Goal: Task Accomplishment & Management: Manage account settings

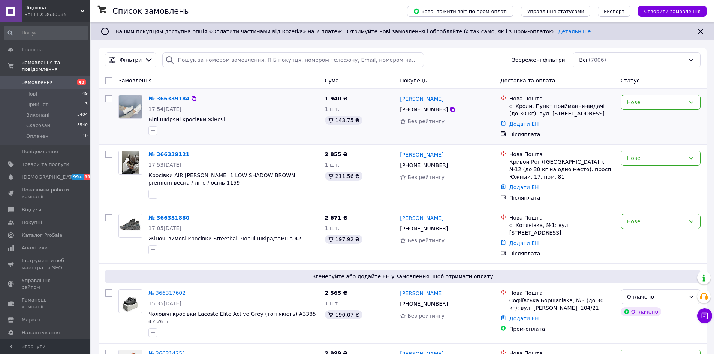
click at [164, 98] on link "№ 366339184" at bounding box center [168, 99] width 41 height 6
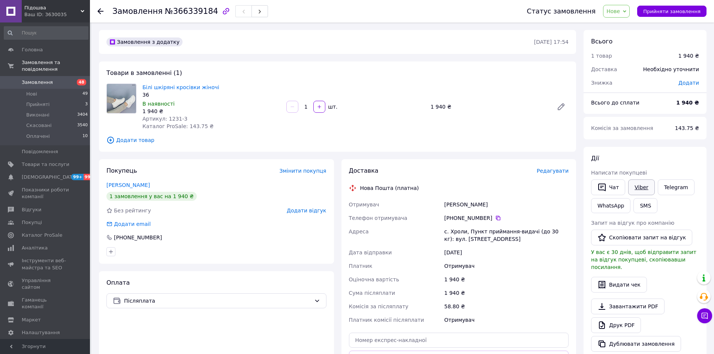
click at [642, 184] on link "Viber" at bounding box center [641, 188] width 26 height 16
drag, startPoint x: 140, startPoint y: 84, endPoint x: 163, endPoint y: 111, distance: 35.3
click at [163, 111] on div "Білі шкіряні кросівки жіночі 36 В наявності 1 940 ₴ Артикул: 1231-3 Каталог Pro…" at bounding box center [211, 106] width 144 height 49
copy div "Білі шкіряні кросівки жіночі 36 В наявності 1 940 ₴"
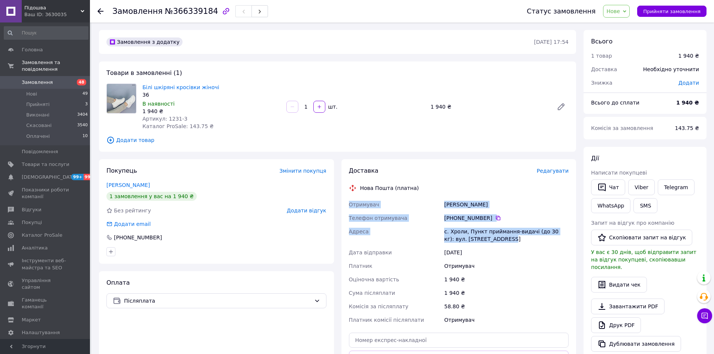
drag, startPoint x: 347, startPoint y: 202, endPoint x: 485, endPoint y: 236, distance: 142.1
click at [485, 236] on div "Отримувач Харченко Владимир Телефон отримувача +380 96 697 63 37   Адреса с. Хр…" at bounding box center [459, 262] width 223 height 129
copy div "Отримувач Харченко Владимир Телефон отримувача +380 96 697 63 37   Адреса с. Хр…"
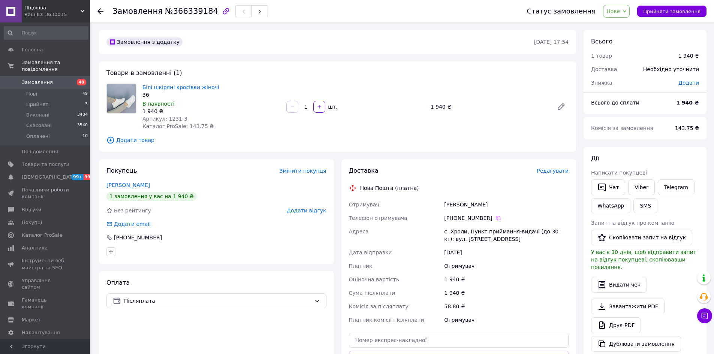
click at [184, 10] on span "№366339184" at bounding box center [191, 11] width 53 height 9
copy span "366339184"
drag, startPoint x: 221, startPoint y: 84, endPoint x: 143, endPoint y: 85, distance: 77.6
click at [143, 85] on span "Білі шкіряні кросівки жіночі" at bounding box center [211, 87] width 138 height 7
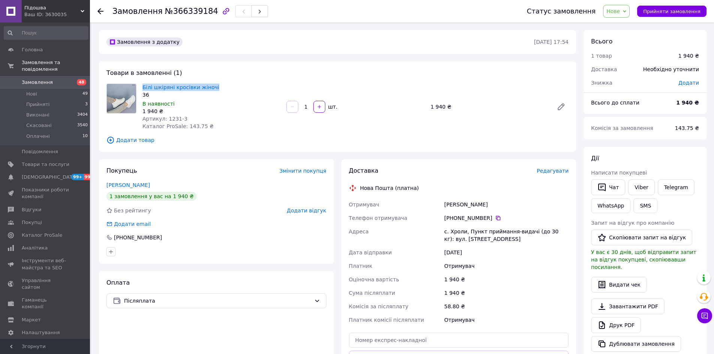
copy link "Білі шкіряні кросівки жіночі"
click at [495, 218] on icon at bounding box center [498, 218] width 6 height 6
click at [495, 220] on icon at bounding box center [498, 218] width 6 height 6
click at [457, 232] on div "с. Хроли, Пункт приймання-видачі (до 30 кг): вул. Зорянська, 19-в" at bounding box center [506, 235] width 127 height 21
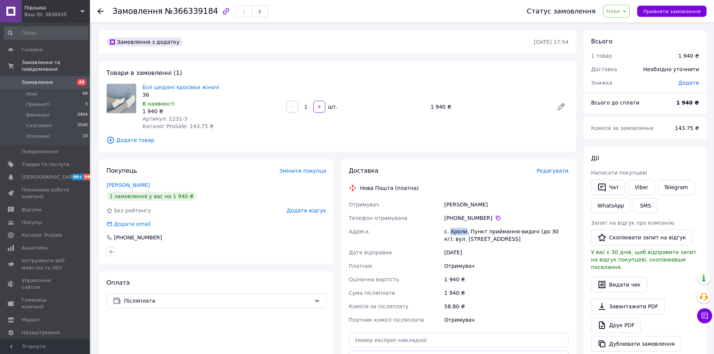
copy div "Хроли"
click at [45, 79] on span "Замовлення" at bounding box center [37, 82] width 31 height 7
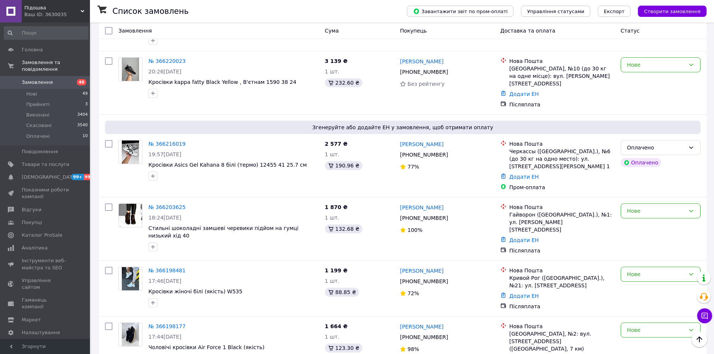
scroll to position [937, 0]
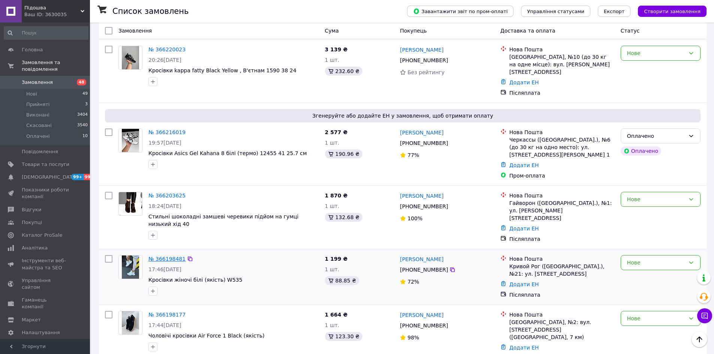
click at [166, 256] on link "№ 366198481" at bounding box center [166, 259] width 37 height 6
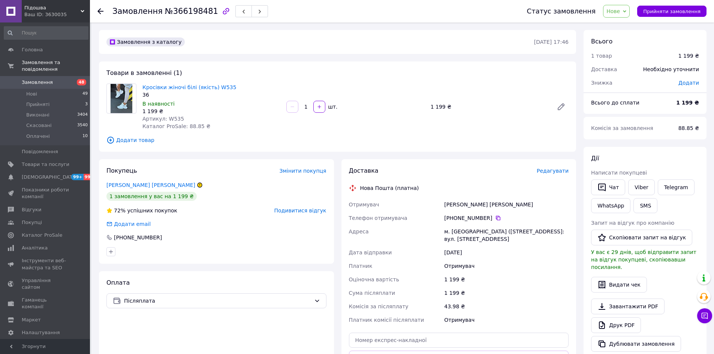
drag, startPoint x: 348, startPoint y: 204, endPoint x: 508, endPoint y: 237, distance: 163.9
click at [508, 237] on div "Отримувач Сорочинска Юлія Телефон отримувача +380 98 507 27 21   Адреса м. Крив…" at bounding box center [459, 262] width 223 height 129
copy div "Отримувач Сорочинска Юлія Телефон отримувача +380 98 507 27 21   Адреса м. Крив…"
click at [495, 217] on icon at bounding box center [498, 218] width 6 height 6
click at [459, 230] on div "м. Кривий Ріг (Дніпропетровська обл.), №21: вул. Героїв Маріуполя, 14" at bounding box center [506, 235] width 127 height 21
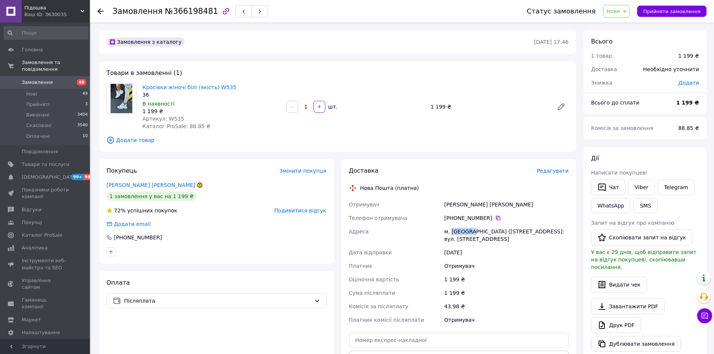
click at [459, 230] on div "м. Кривий Ріг (Дніпропетровська обл.), №21: вул. Героїв Маріуполя, 14" at bounding box center [506, 235] width 127 height 21
copy div "Кривий"
click at [703, 318] on icon at bounding box center [705, 316] width 6 height 6
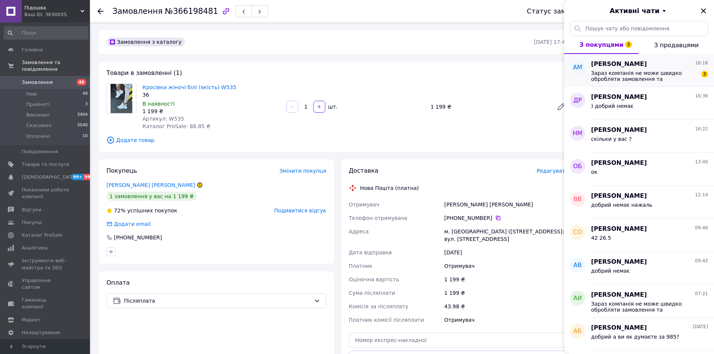
click at [635, 71] on span "Зараз компанія не може швидко обробляти замовлення та повідомлення. Через не ро…" at bounding box center [644, 76] width 106 height 12
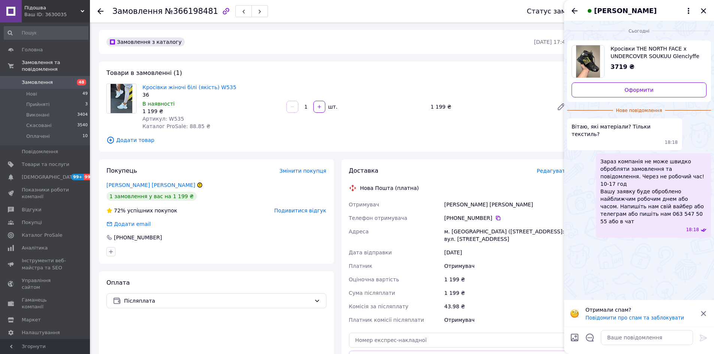
click at [673, 49] on span "Кросівки THE NORTH FACE x UNDERCOVER SOUKUU Glenclyffe Hiking Shoes Black весна…" at bounding box center [656, 52] width 90 height 15
click at [42, 79] on span "Замовлення" at bounding box center [37, 82] width 31 height 7
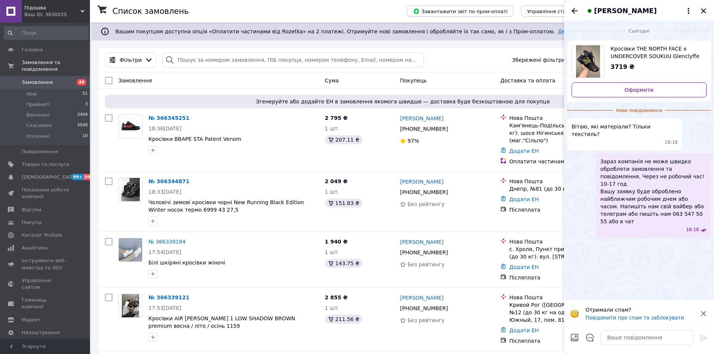
click at [702, 9] on icon "Закрити" at bounding box center [703, 10] width 5 height 5
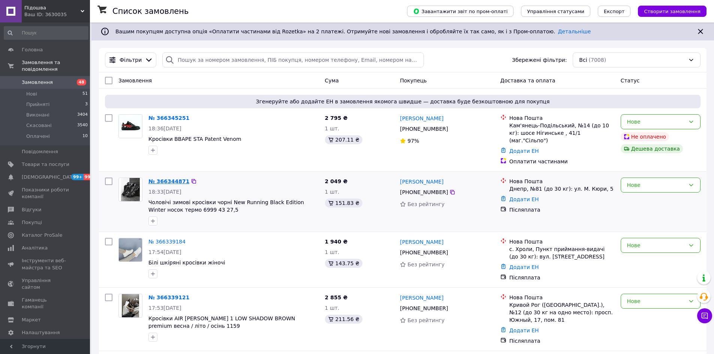
click at [171, 178] on link "№ 366344871" at bounding box center [168, 181] width 41 height 6
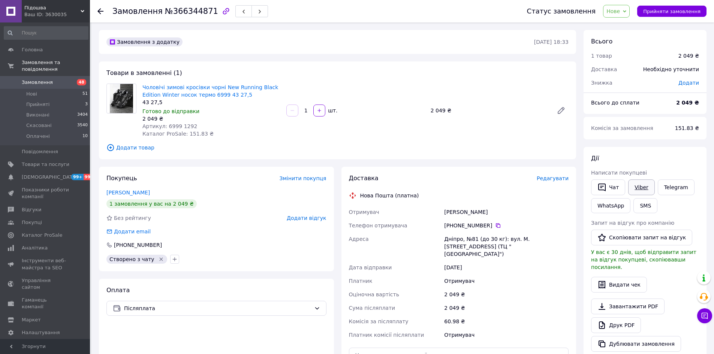
click at [641, 187] on link "Viber" at bounding box center [641, 188] width 26 height 16
click at [622, 183] on button "Чат" at bounding box center [608, 188] width 34 height 16
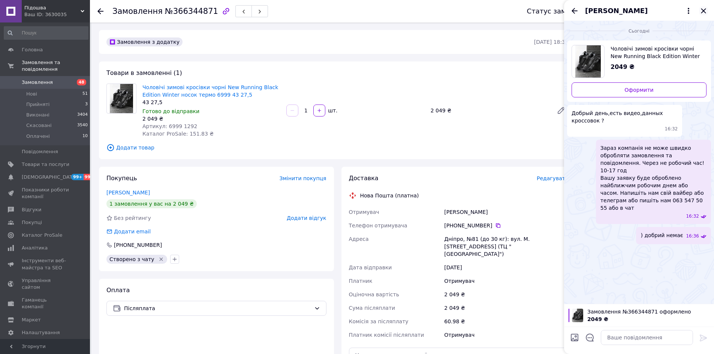
click at [704, 9] on icon "Закрити" at bounding box center [703, 10] width 9 height 9
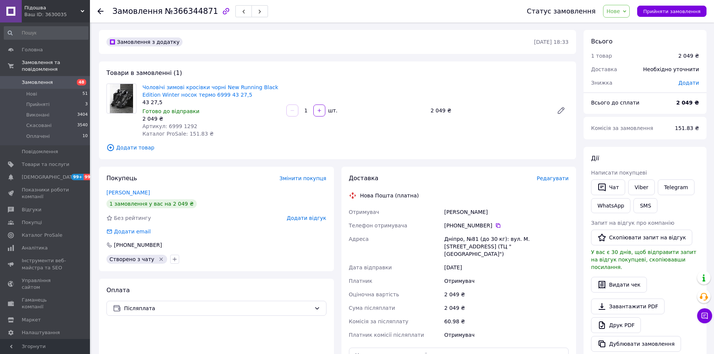
click at [286, 42] on div "Замовлення з додатку" at bounding box center [319, 42] width 429 height 12
click at [644, 186] on link "Viber" at bounding box center [641, 188] width 26 height 16
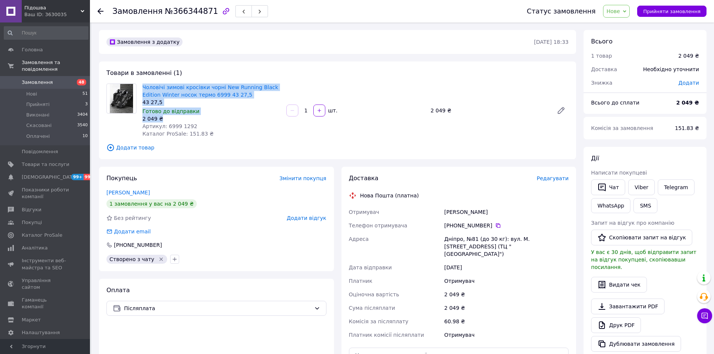
drag, startPoint x: 140, startPoint y: 85, endPoint x: 163, endPoint y: 115, distance: 37.9
click at [163, 115] on div "Чоловічі зимові кросівки чорні New Running Black Edition Winter носок термо 699…" at bounding box center [211, 110] width 144 height 57
copy div "Чоловічі зимові кросівки чорні New Running Black Edition Winter носок термо 699…"
click at [154, 88] on link "Чоловічі зимові кросівки чорні New Running Black Edition Winter носок термо 699…" at bounding box center [210, 90] width 136 height 13
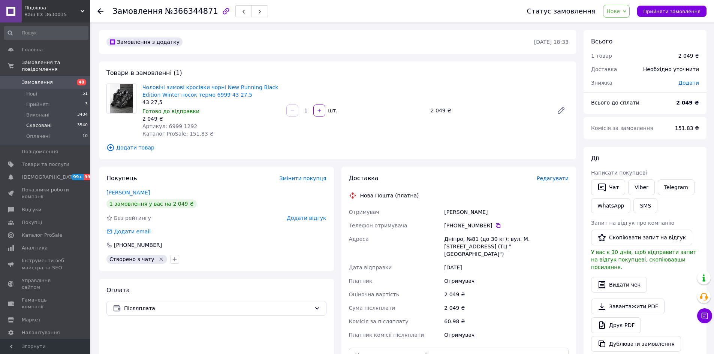
click at [36, 123] on li "Скасовані 3540" at bounding box center [46, 125] width 92 height 10
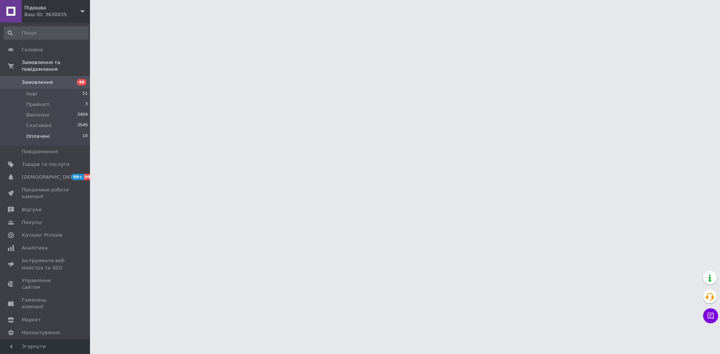
click at [35, 133] on span "Оплачені" at bounding box center [38, 136] width 24 height 7
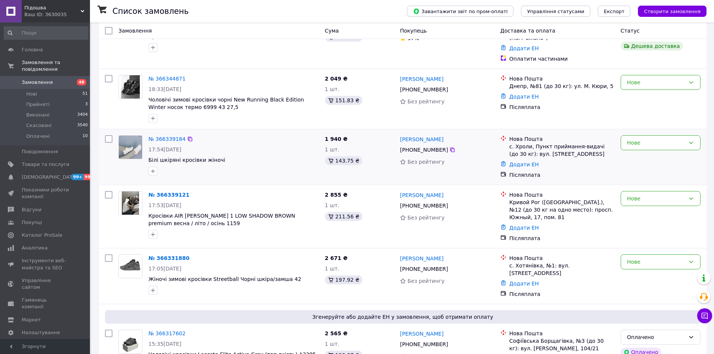
scroll to position [112, 0]
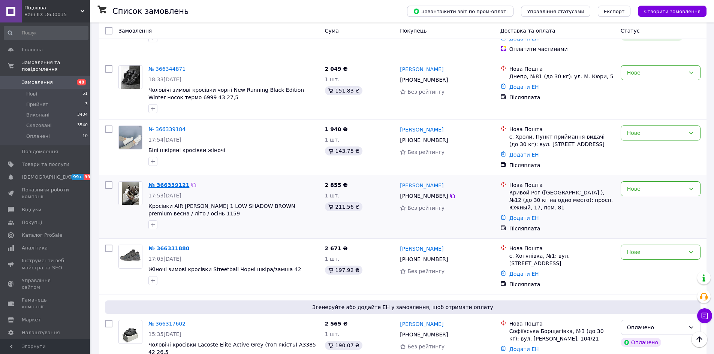
click at [162, 182] on link "№ 366339121" at bounding box center [168, 185] width 41 height 6
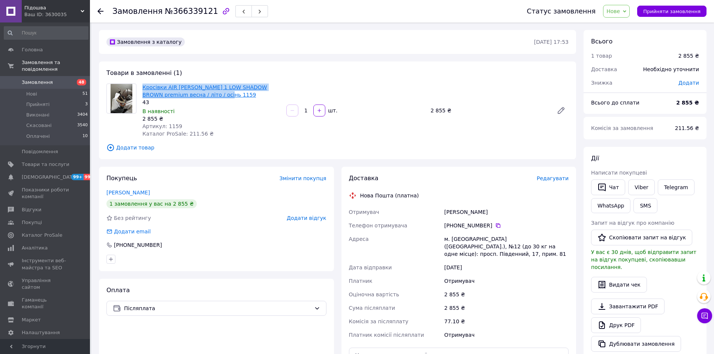
drag, startPoint x: 208, startPoint y: 92, endPoint x: 144, endPoint y: 89, distance: 64.2
click at [144, 89] on span "Кросівки AIR JORDAN 1 LOW SHADOW BROWN premium весна / літо / осінь 1159" at bounding box center [211, 91] width 138 height 15
copy link "Кросівки AIR JORDAN 1 LOW SHADOW BROWN premium весна / літо / осінь 1159"
click at [246, 106] on div "Кросівки AIR JORDAN 1 LOW SHADOW BROWN premium весна / літо / осінь 1159 43 В н…" at bounding box center [211, 110] width 144 height 57
drag, startPoint x: 139, startPoint y: 85, endPoint x: 199, endPoint y: 88, distance: 59.3
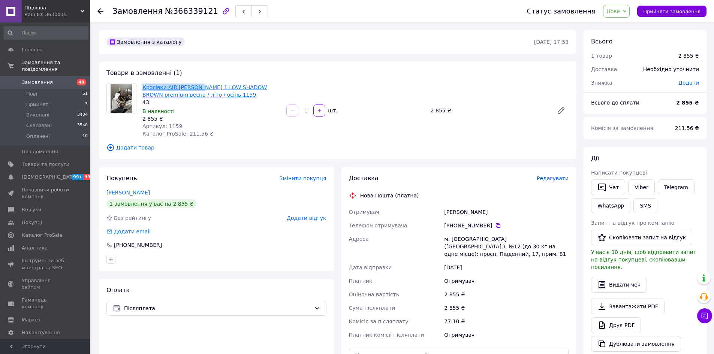
click at [199, 88] on div "Кросівки AIR JORDAN 1 LOW SHADOW BROWN premium весна / літо / осінь 1159 43 В н…" at bounding box center [211, 110] width 144 height 57
copy link "Кросівки AIR JORDAN 1"
click at [172, 126] on span "Артикул: 1159" at bounding box center [162, 126] width 40 height 6
copy span "1159"
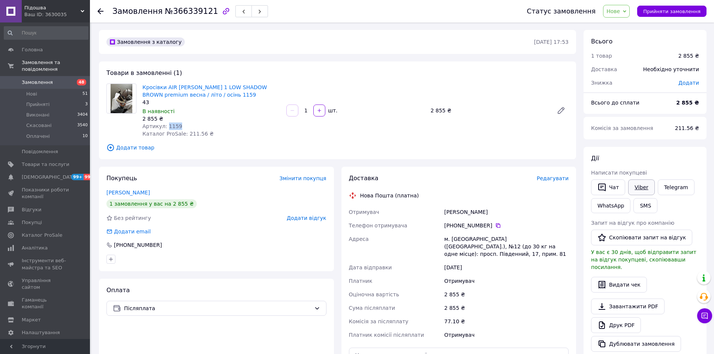
click at [644, 185] on link "Viber" at bounding box center [641, 188] width 26 height 16
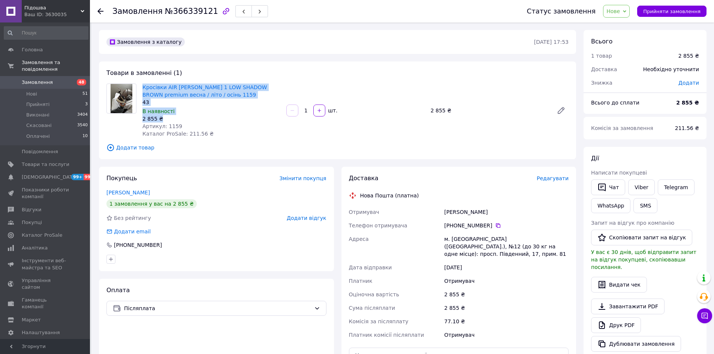
drag, startPoint x: 141, startPoint y: 85, endPoint x: 171, endPoint y: 115, distance: 42.7
click at [171, 115] on div "Кросівки AIR JORDAN 1 LOW SHADOW BROWN premium весна / літо / осінь 1159 43 В н…" at bounding box center [211, 110] width 144 height 57
copy div "Кросівки AIR JORDAN 1 LOW SHADOW BROWN premium весна / літо / осінь 1159 43 В н…"
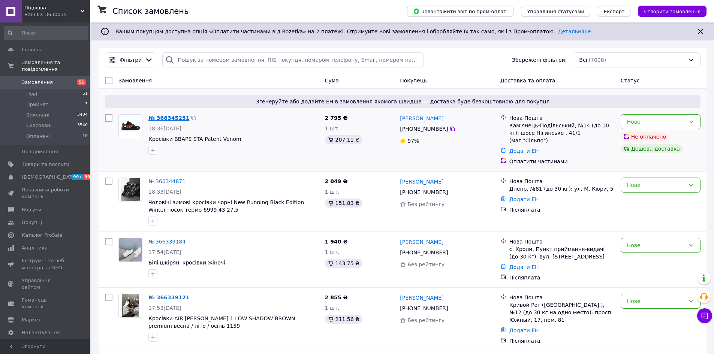
click at [173, 118] on link "№ 366345251" at bounding box center [168, 118] width 41 height 6
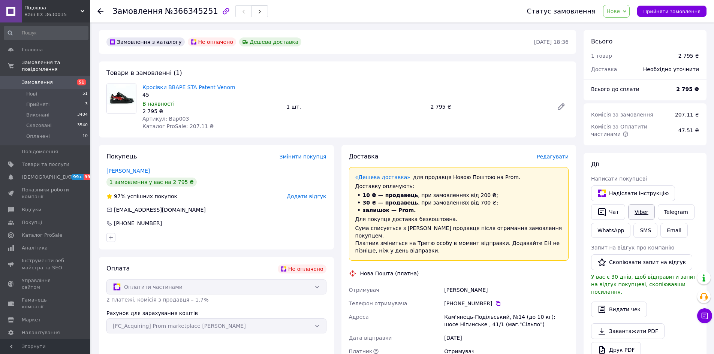
drag, startPoint x: 640, startPoint y: 208, endPoint x: 627, endPoint y: 208, distance: 12.4
click at [640, 208] on link "Viber" at bounding box center [641, 212] width 26 height 16
drag, startPoint x: 140, startPoint y: 86, endPoint x: 165, endPoint y: 111, distance: 35.3
click at [165, 111] on div "Кросівки BBAPE STA Patent Venom 45 В наявності 2 795 ₴ Артикул: Bap003 Каталог …" at bounding box center [211, 106] width 144 height 49
copy div "Кросівки BBAPE STA Patent Venom 45 В наявності 2 795 ₴"
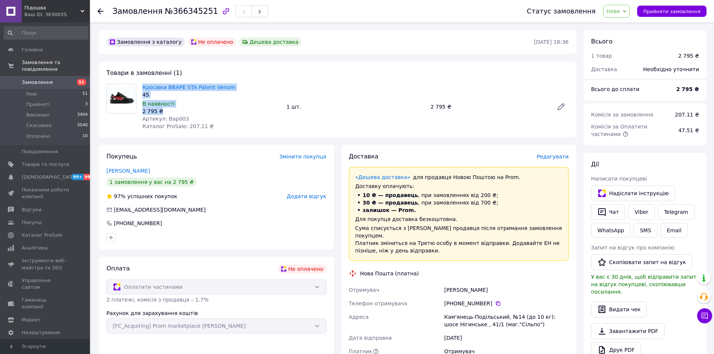
click at [193, 114] on div "2 795 ₴" at bounding box center [211, 111] width 138 height 7
click at [165, 116] on span "Артикул: Bap003" at bounding box center [165, 119] width 46 height 6
click at [171, 117] on span "Артикул: Bap003" at bounding box center [165, 119] width 46 height 6
copy span "Bap003"
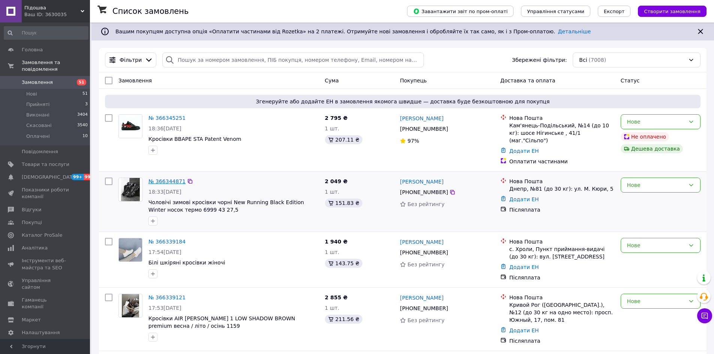
click at [157, 178] on link "№ 366344871" at bounding box center [166, 181] width 37 height 6
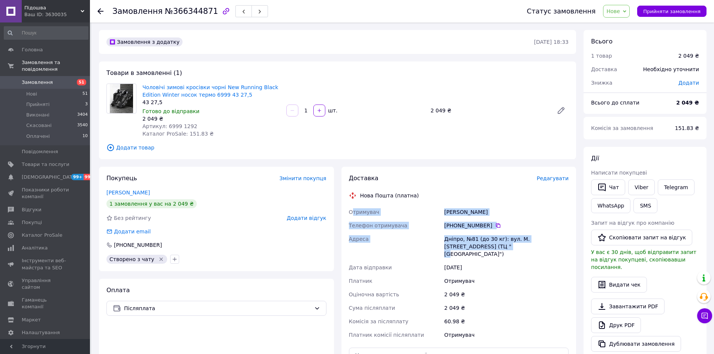
drag, startPoint x: 351, startPoint y: 212, endPoint x: 465, endPoint y: 247, distance: 119.2
click at [465, 247] on div "Отримувач Решетняк Даша Телефон отримувача +380 95 164 67 32   Адреса Дніпро, №…" at bounding box center [459, 273] width 223 height 136
copy div "тримувач Решетняк Даша Телефон отримувача +380 95 164 67 32   Адреса Дніпро, №8…"
click at [367, 223] on span "Телефон отримувача" at bounding box center [378, 226] width 58 height 6
drag, startPoint x: 348, startPoint y: 211, endPoint x: 463, endPoint y: 244, distance: 120.1
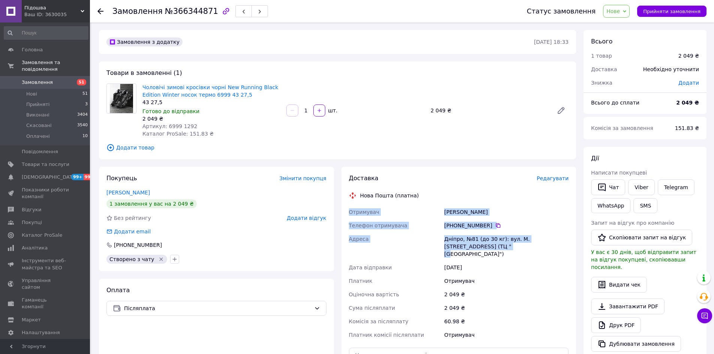
click at [463, 244] on div "Отримувач Решетняк Даша Телефон отримувача +380 95 164 67 32   Адреса Дніпро, №…" at bounding box center [459, 273] width 223 height 136
copy div "Отримувач Решетняк Даша Телефон отримувача +380 95 164 67 32   Адреса Дніпро, №…"
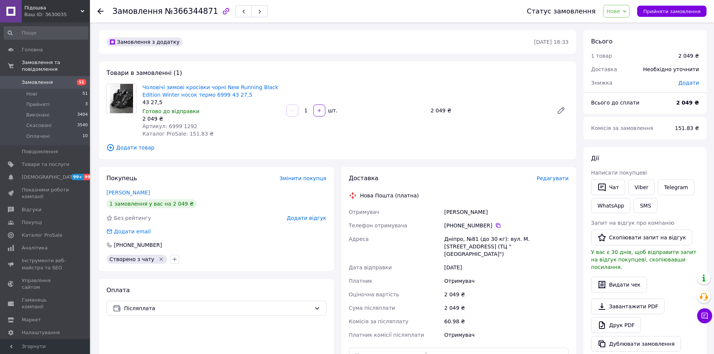
click at [193, 10] on span "№366344871" at bounding box center [191, 11] width 53 height 9
copy span "366344871"
drag, startPoint x: 243, startPoint y: 98, endPoint x: 142, endPoint y: 86, distance: 101.6
click at [142, 86] on div "Чоловічі зимові кросівки чорні New Running Black Edition Winter носок термо 699…" at bounding box center [211, 110] width 144 height 57
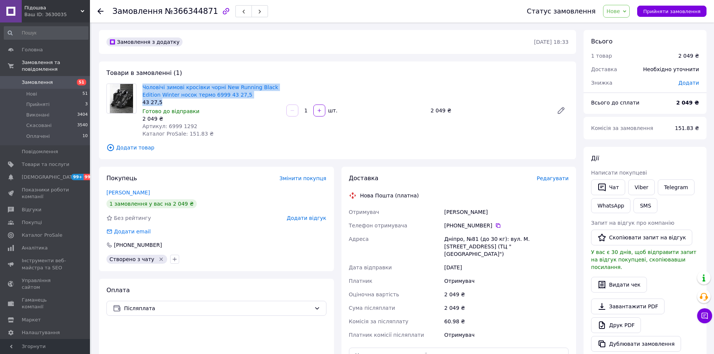
click at [234, 105] on div "43 27,5" at bounding box center [211, 102] width 138 height 7
drag, startPoint x: 241, startPoint y: 94, endPoint x: 142, endPoint y: 89, distance: 98.4
click at [142, 89] on span "Чоловічі зимові кросівки чорні New Running Black Edition Winter носок термо 699…" at bounding box center [211, 91] width 138 height 15
copy link "Чоловічі зимові кросівки чорні New Running Black Edition Winter носок термо 699…"
click at [495, 225] on icon at bounding box center [498, 226] width 6 height 6
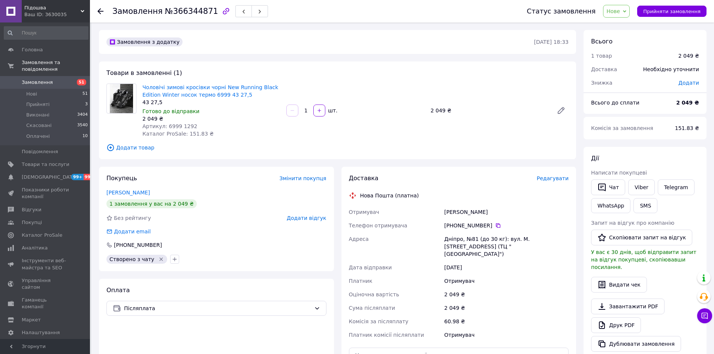
click at [477, 212] on div "Решетняк Даша" at bounding box center [506, 211] width 127 height 13
copy div "Решетняк Даша"
click at [452, 212] on div "Решетняк Даша" at bounding box center [506, 211] width 127 height 13
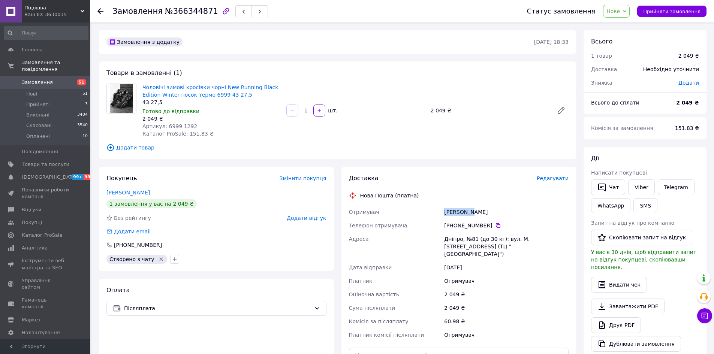
click at [452, 212] on div "Решетняк Даша" at bounding box center [506, 211] width 127 height 13
click at [169, 126] on span "Артикул: 6999 1292" at bounding box center [169, 126] width 55 height 6
copy span "6999"
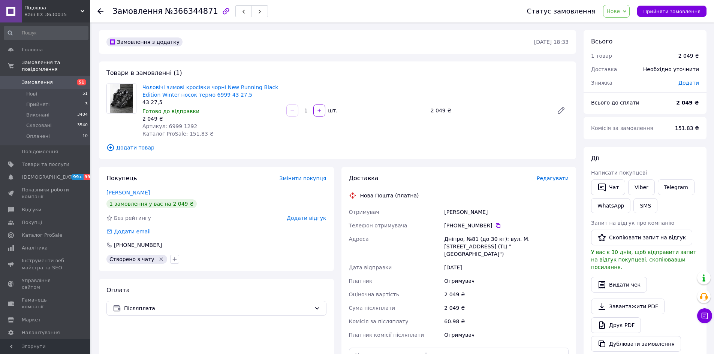
click at [453, 238] on div "Дніпро, №81 (до 30 кг): вул. М. Кюрі, 5 (ТЦ "Neo Plaza")" at bounding box center [506, 246] width 127 height 28
copy div "Дніпро"
click at [38, 79] on span "Замовлення" at bounding box center [37, 82] width 31 height 7
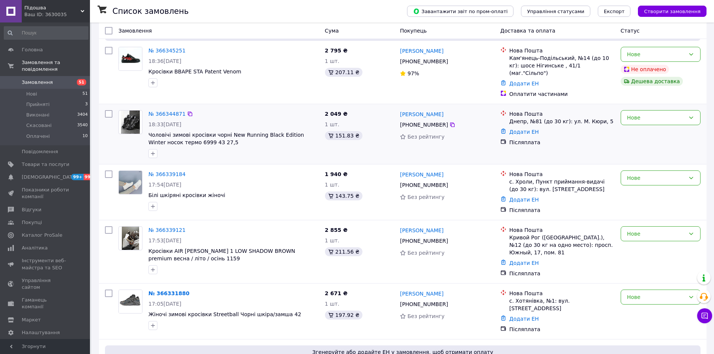
scroll to position [75, 0]
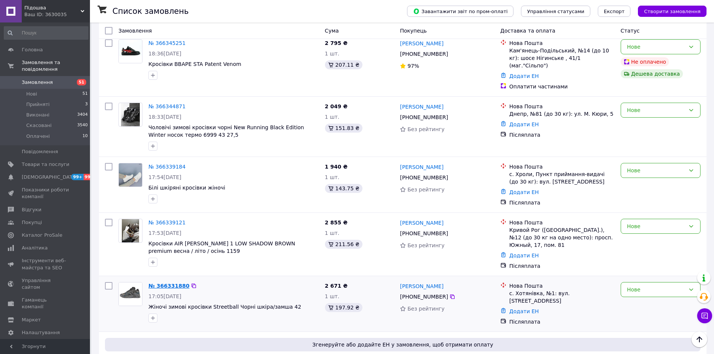
click at [166, 283] on link "№ 366331880" at bounding box center [168, 286] width 41 height 6
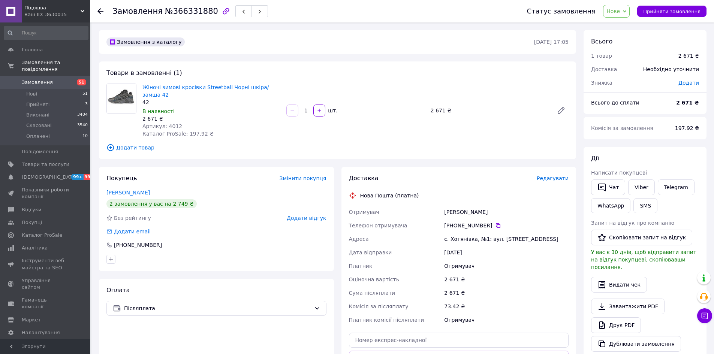
click at [172, 123] on span "Артикул: 4012" at bounding box center [162, 126] width 40 height 6
copy span "4012"
click at [28, 207] on span "Відгуки" at bounding box center [31, 210] width 19 height 7
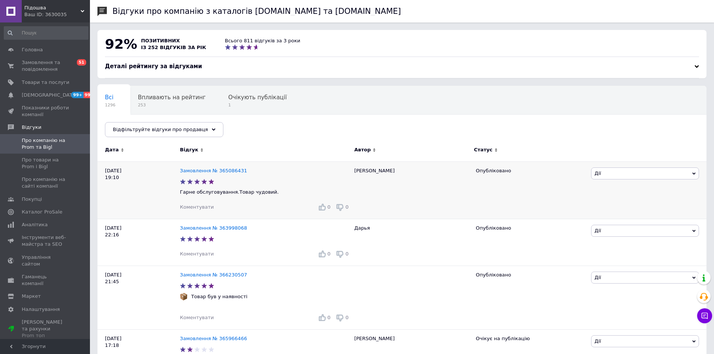
click at [203, 175] on div "Замовлення № 365086431" at bounding box center [213, 171] width 70 height 10
click at [202, 171] on link "Замовлення № 365086431" at bounding box center [213, 171] width 67 height 6
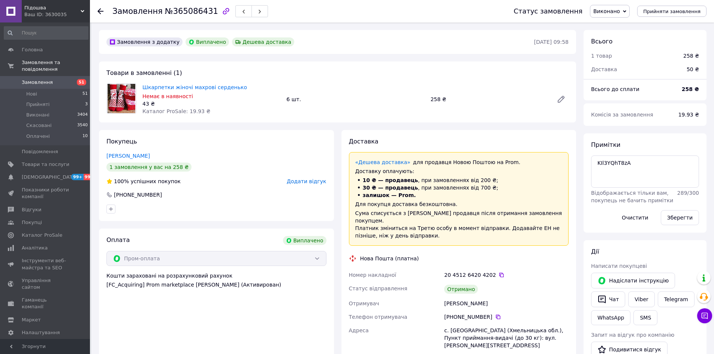
click at [309, 182] on span "Додати відгук" at bounding box center [306, 181] width 39 height 6
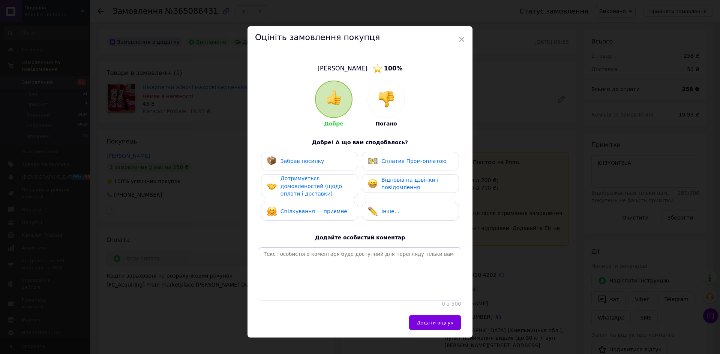
click at [323, 165] on div "Забрав посилку" at bounding box center [309, 161] width 85 height 10
drag, startPoint x: 324, startPoint y: 180, endPoint x: 329, endPoint y: 196, distance: 17.8
click at [325, 183] on div "Дотримується домовленостей (щодо оплати і доставки)" at bounding box center [315, 186] width 71 height 23
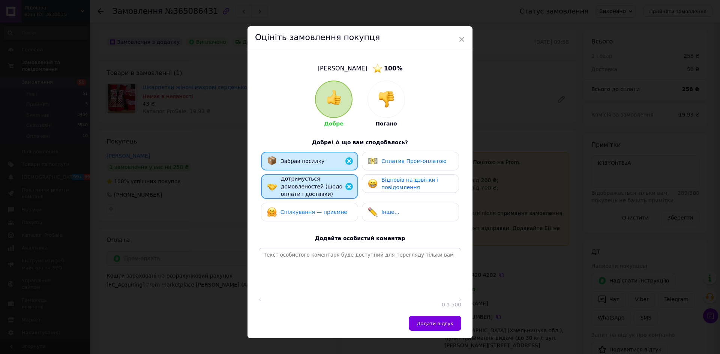
drag, startPoint x: 332, startPoint y: 209, endPoint x: 365, endPoint y: 213, distance: 33.2
click at [333, 210] on span "Спілкування — приємне" at bounding box center [313, 212] width 67 height 6
click at [395, 184] on span "Відповів на дзвінки і повідомлення" at bounding box center [409, 184] width 57 height 14
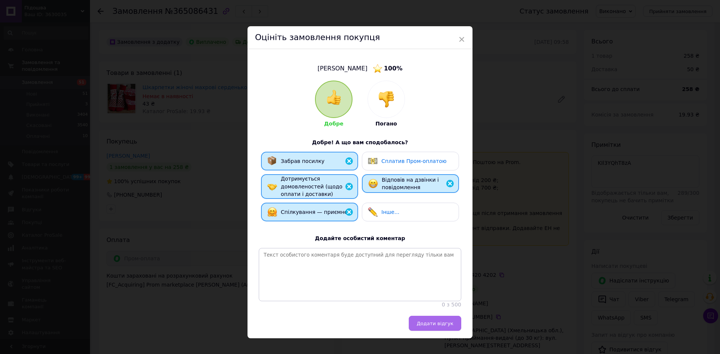
click at [444, 327] on span "Додати відгук" at bounding box center [435, 324] width 37 height 6
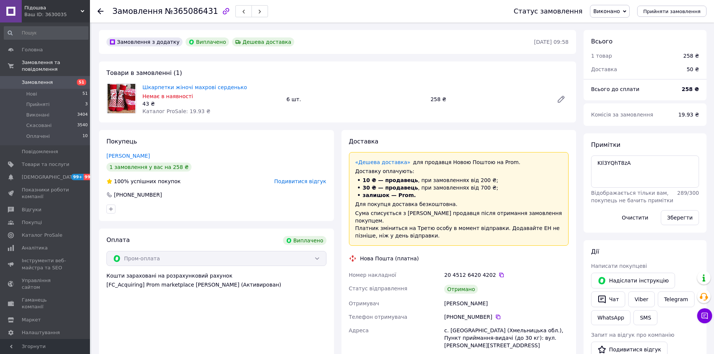
click at [31, 79] on span "Замовлення" at bounding box center [37, 82] width 31 height 7
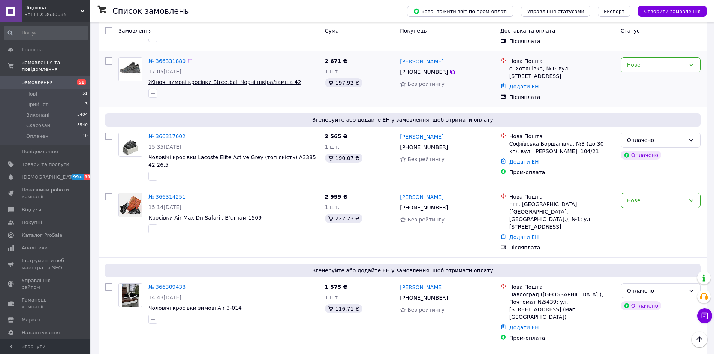
scroll to position [2155, 0]
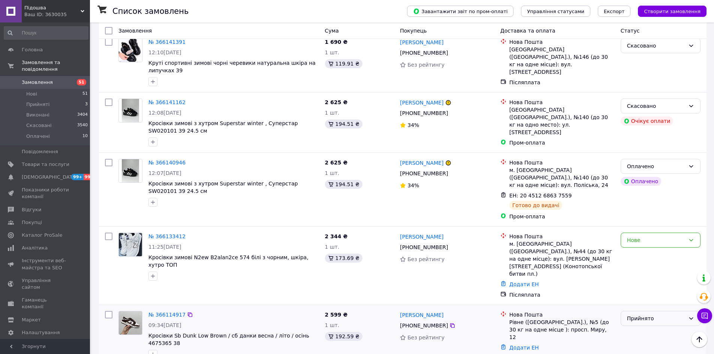
click at [637, 315] on div "Прийнято" at bounding box center [656, 319] width 58 height 8
click at [637, 197] on li "Виконано" at bounding box center [660, 196] width 79 height 13
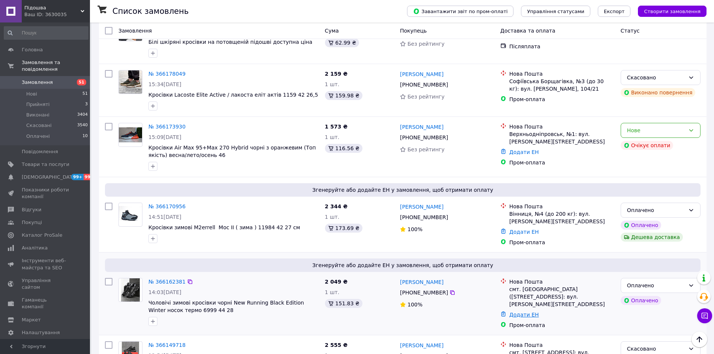
click at [518, 312] on link "Додати ЕН" at bounding box center [525, 315] width 30 height 6
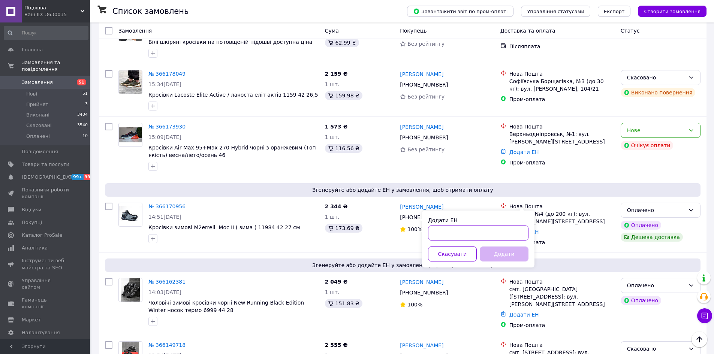
click at [461, 231] on input "Додати ЕН" at bounding box center [478, 233] width 100 height 15
paste input "20451268703119"
type input "20451268703119"
click at [510, 250] on button "Додати" at bounding box center [504, 254] width 49 height 15
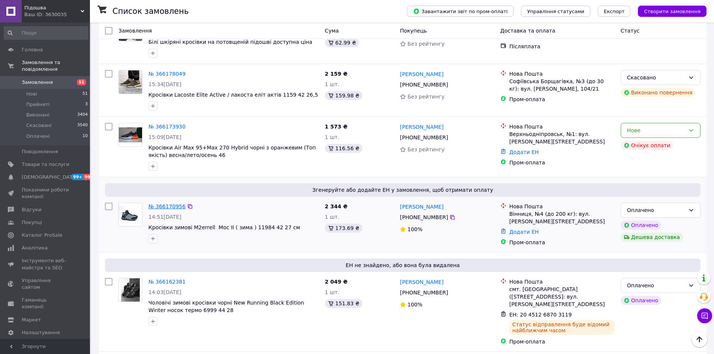
click at [172, 204] on link "№ 366170956" at bounding box center [166, 207] width 37 height 6
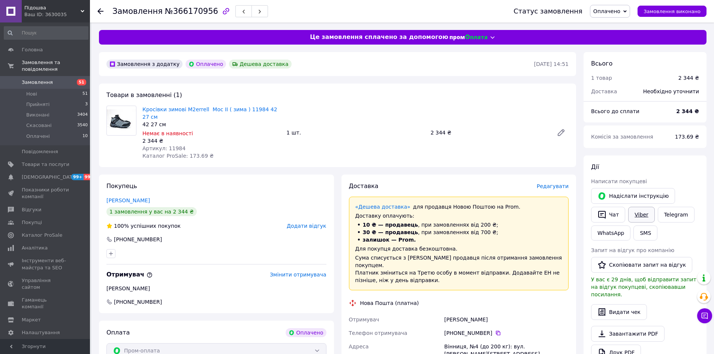
click at [646, 214] on link "Viber" at bounding box center [641, 215] width 26 height 16
click at [314, 223] on span "Додати відгук" at bounding box center [306, 226] width 39 height 6
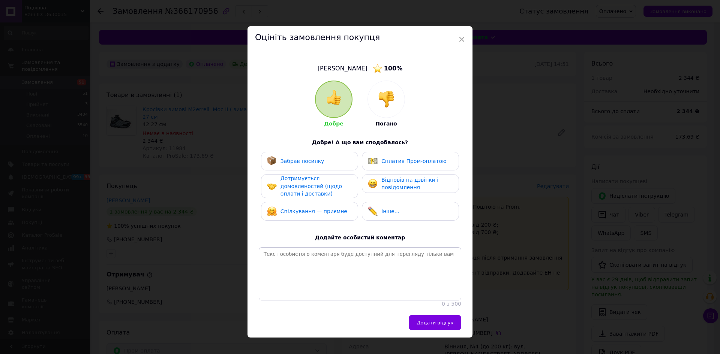
click at [388, 102] on img at bounding box center [386, 99] width 16 height 16
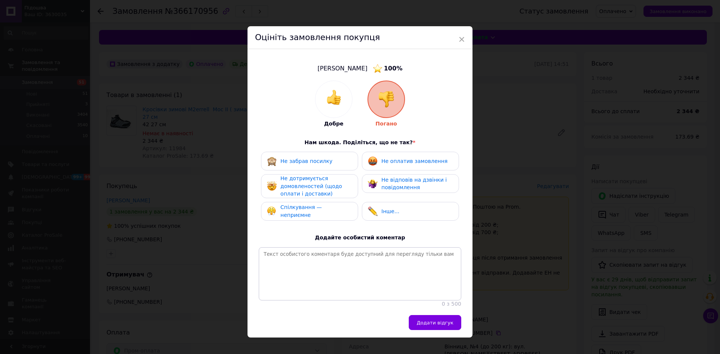
drag, startPoint x: 412, startPoint y: 158, endPoint x: 415, endPoint y: 166, distance: 8.8
click at [412, 159] on span "Не оплатив замовлення" at bounding box center [414, 161] width 66 height 6
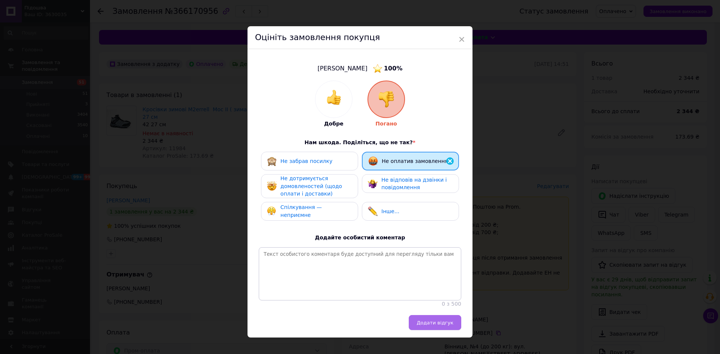
drag, startPoint x: 436, startPoint y: 324, endPoint x: 436, endPoint y: 334, distance: 10.5
click at [436, 324] on button "Додати відгук" at bounding box center [435, 322] width 52 height 15
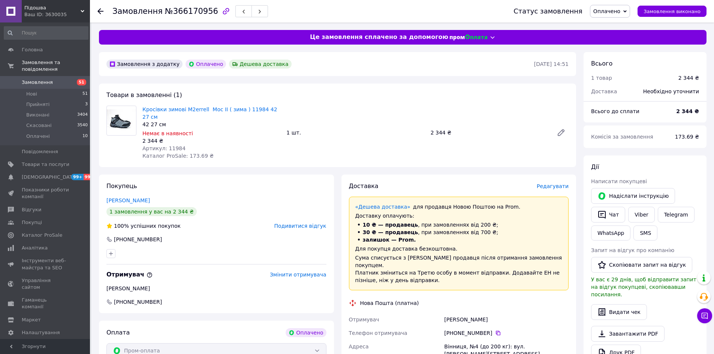
click at [47, 79] on span "Замовлення" at bounding box center [37, 82] width 31 height 7
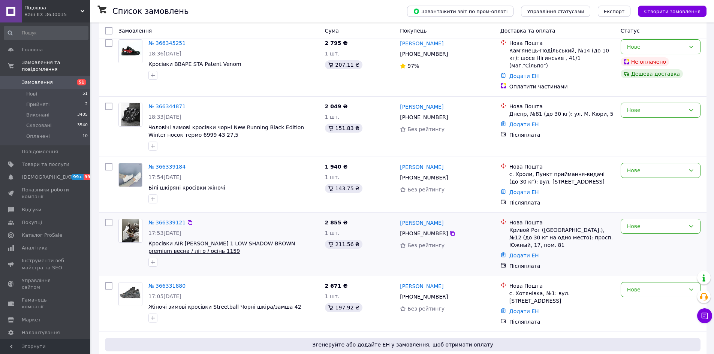
scroll to position [112, 0]
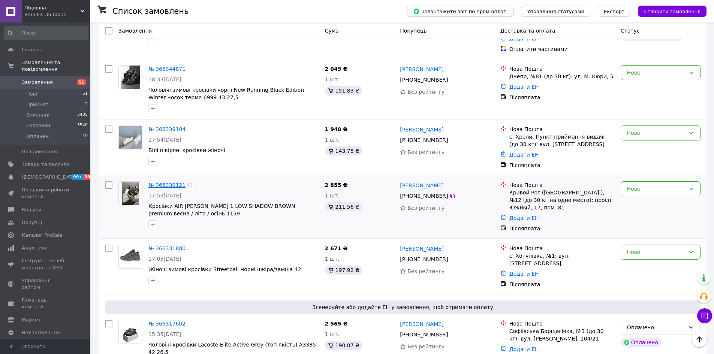
click at [159, 182] on link "№ 366339121" at bounding box center [166, 185] width 37 height 6
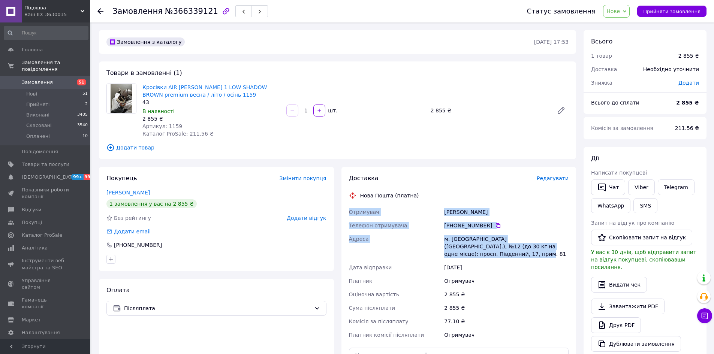
drag, startPoint x: 347, startPoint y: 210, endPoint x: 569, endPoint y: 248, distance: 225.2
click at [569, 248] on div "Отримувач Ламанов Никита Телефон отримувача +380 96 630 03 95   Адреса м. Криви…" at bounding box center [459, 273] width 223 height 136
copy div "Отримувач Ламанов Никита Телефон отримувача +380 96 630 03 95   Адреса м. Криви…"
click at [468, 210] on div "Ламанов Никита" at bounding box center [506, 211] width 127 height 13
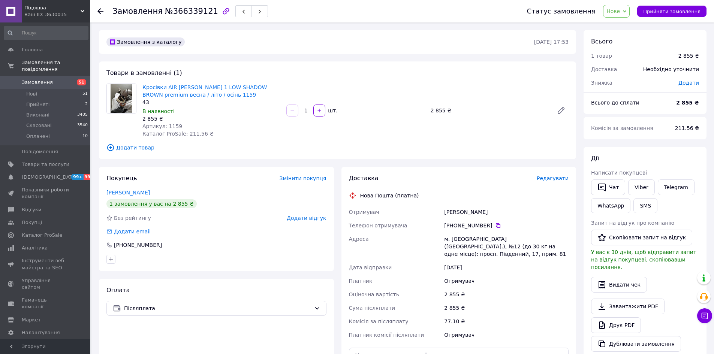
click at [468, 210] on div "Ламанов Никита" at bounding box center [506, 211] width 127 height 13
click at [495, 226] on icon at bounding box center [498, 226] width 6 height 6
click at [458, 239] on div "м. Кривий Ріг (Дніпропетровська обл.), №12 (до 30 кг на одне місце): просп. Пів…" at bounding box center [506, 246] width 127 height 28
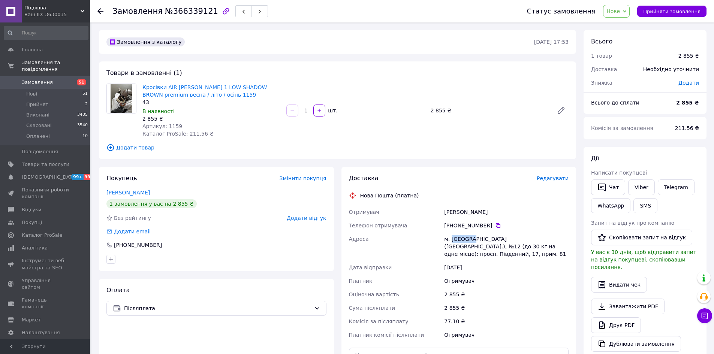
copy div "Кривий"
drag, startPoint x: 210, startPoint y: 92, endPoint x: 142, endPoint y: 81, distance: 69.0
click at [142, 81] on div "Товари в замовленні (1) Кросівки AIR JORDAN 1 LOW SHADOW BROWN premium весна / …" at bounding box center [337, 110] width 477 height 98
copy link "Кросівки AIR [PERSON_NAME] 1 LOW SHADOW BROWN premium весна / літо / осінь 1159"
click at [170, 12] on span "№366339121" at bounding box center [191, 11] width 53 height 9
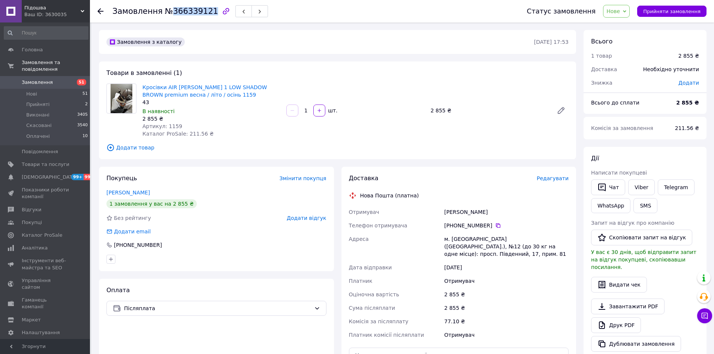
click at [170, 12] on span "№366339121" at bounding box center [191, 11] width 53 height 9
copy span "366339121"
drag, startPoint x: 177, startPoint y: 92, endPoint x: 143, endPoint y: 87, distance: 33.7
click at [143, 87] on span "Кросівки AIR [PERSON_NAME] 1 LOW SHADOW BROWN premium весна / літо / осінь 1159" at bounding box center [211, 91] width 138 height 15
copy link "Кросівки AIR [PERSON_NAME] 1 LOW SHADOW BROWN premium весна / літо / осінь 1159"
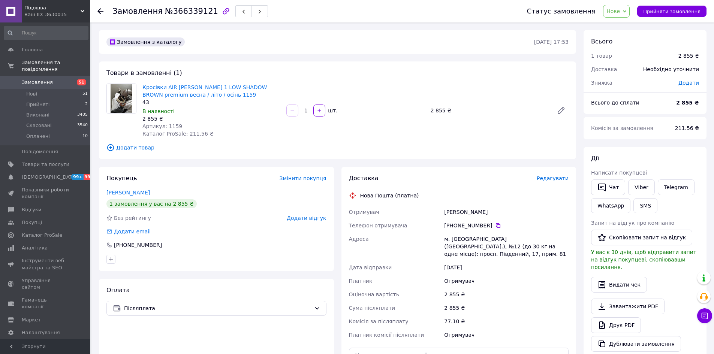
click at [454, 210] on div "Ламанов Никита" at bounding box center [506, 211] width 127 height 13
copy div "Ламанов Никита"
click at [495, 225] on icon at bounding box center [498, 226] width 6 height 6
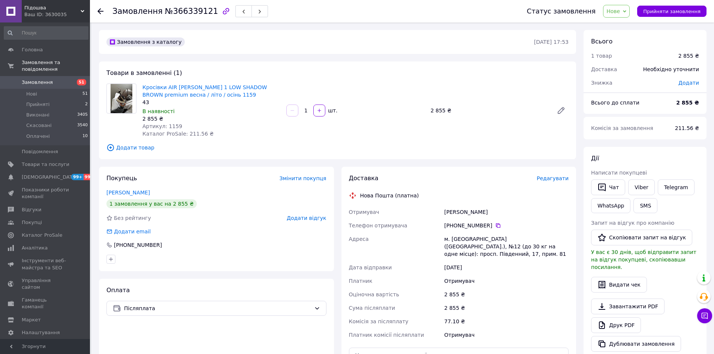
click at [34, 79] on span "Замовлення" at bounding box center [37, 82] width 31 height 7
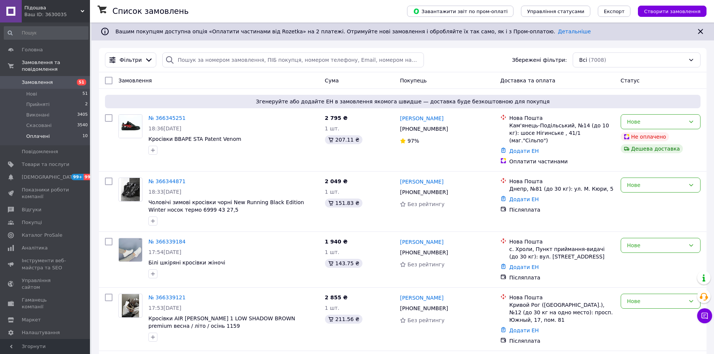
click at [38, 133] on span "Оплачені" at bounding box center [38, 136] width 24 height 7
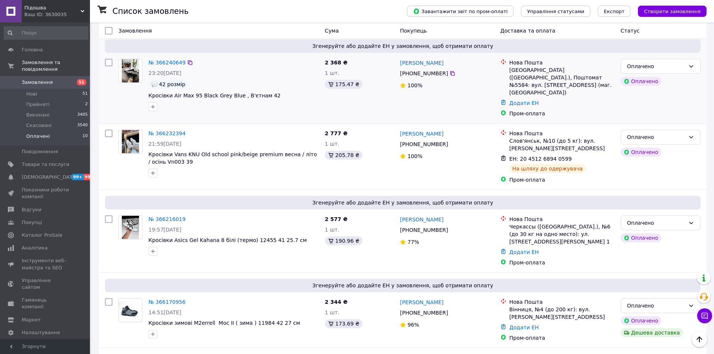
scroll to position [262, 0]
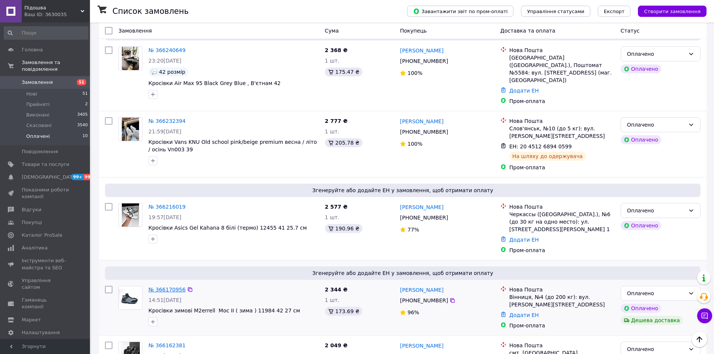
click at [162, 287] on link "№ 366170956" at bounding box center [166, 290] width 37 height 6
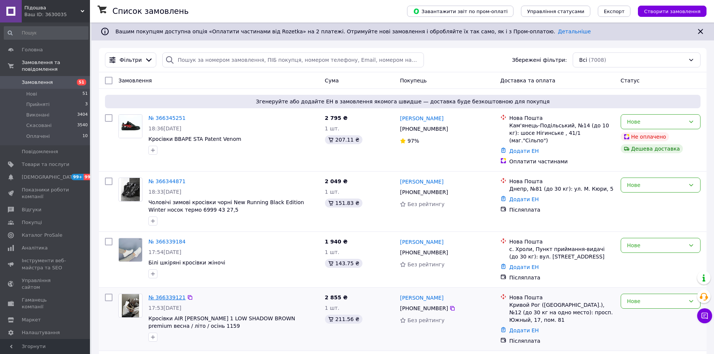
click at [161, 295] on link "№ 366339121" at bounding box center [166, 298] width 37 height 6
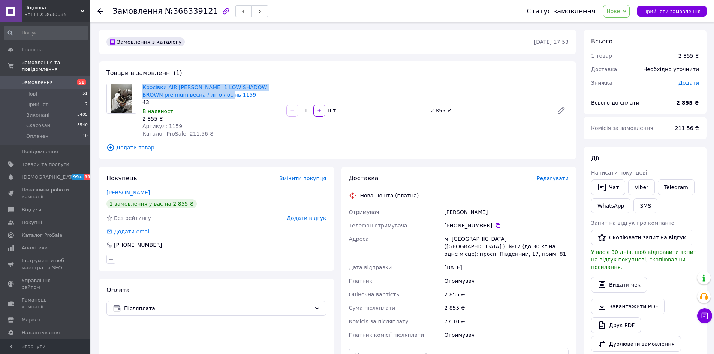
drag, startPoint x: 202, startPoint y: 94, endPoint x: 144, endPoint y: 86, distance: 59.0
click at [144, 86] on span "Кросівки AIR [PERSON_NAME] 1 LOW SHADOW BROWN premium весна / літо / осінь 1159" at bounding box center [211, 91] width 138 height 15
copy link "Кросівки AIR [PERSON_NAME] 1 LOW SHADOW BROWN premium весна / літо / осінь 1159"
click at [43, 79] on span "Замовлення" at bounding box center [37, 82] width 31 height 7
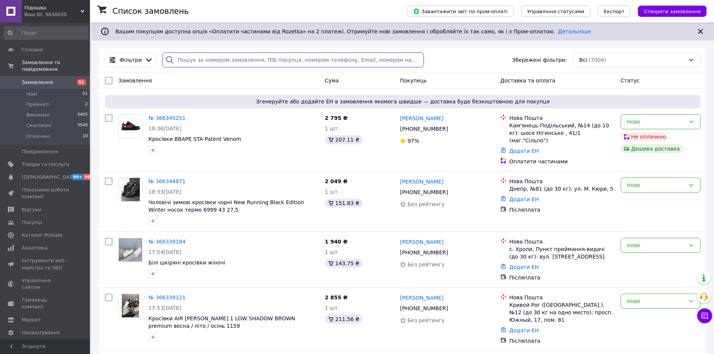
click at [176, 58] on input "search" at bounding box center [292, 59] width 261 height 15
paste input "364495293"
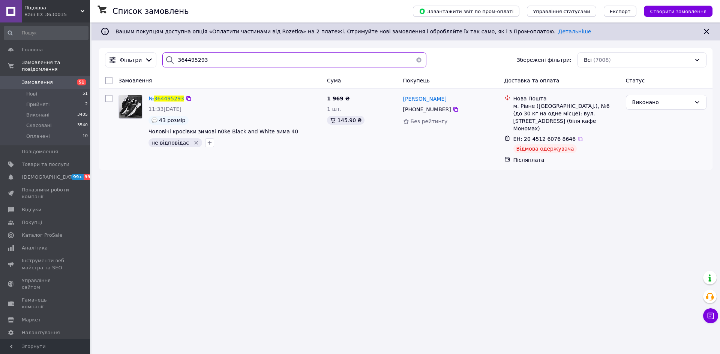
type input "364495293"
click at [167, 97] on span "364495293" at bounding box center [169, 99] width 30 height 6
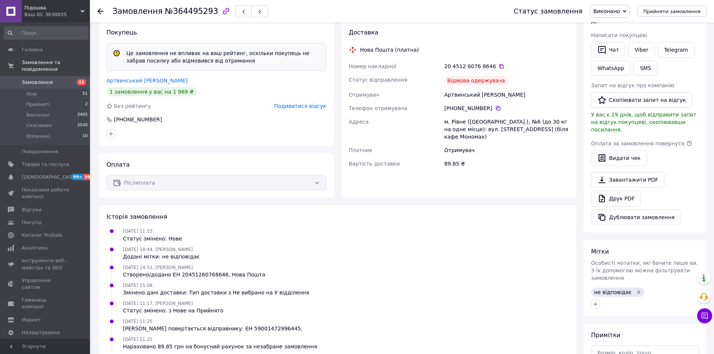
scroll to position [136, 0]
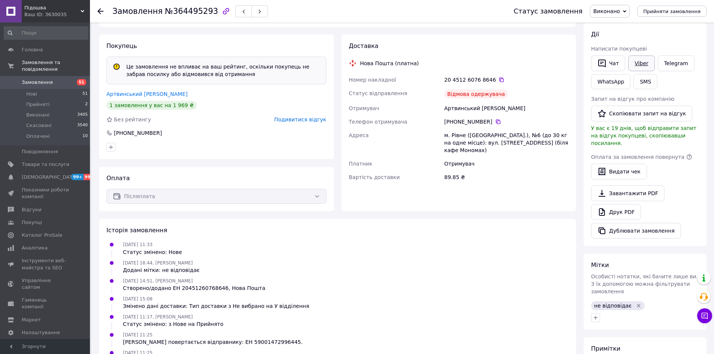
click at [637, 66] on link "Viber" at bounding box center [641, 63] width 26 height 16
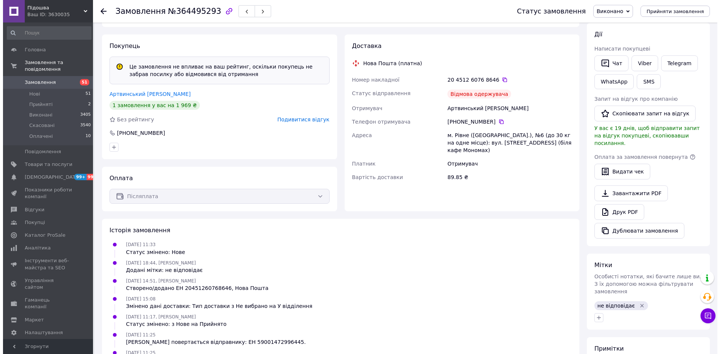
scroll to position [0, 0]
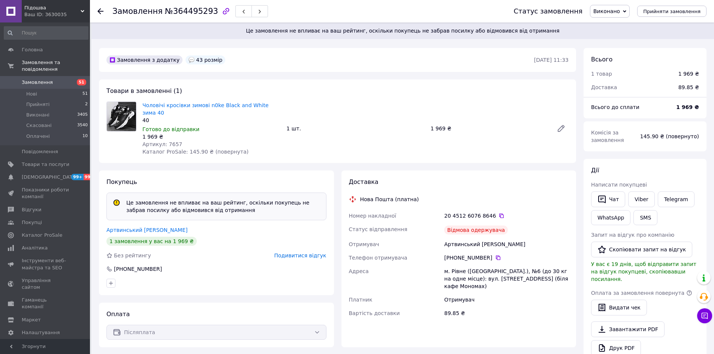
click at [29, 79] on span "Замовлення" at bounding box center [37, 82] width 31 height 7
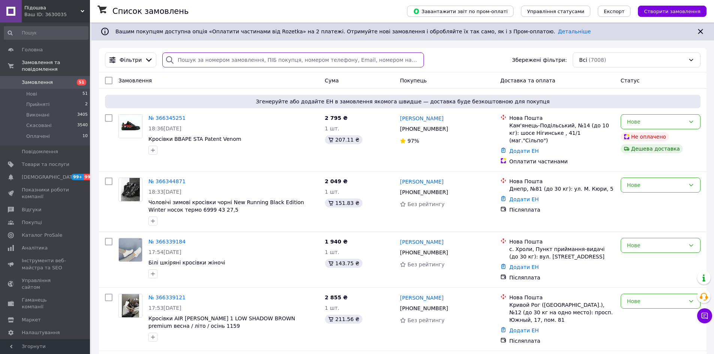
click at [223, 64] on input "search" at bounding box center [292, 59] width 261 height 15
paste input "866426255"
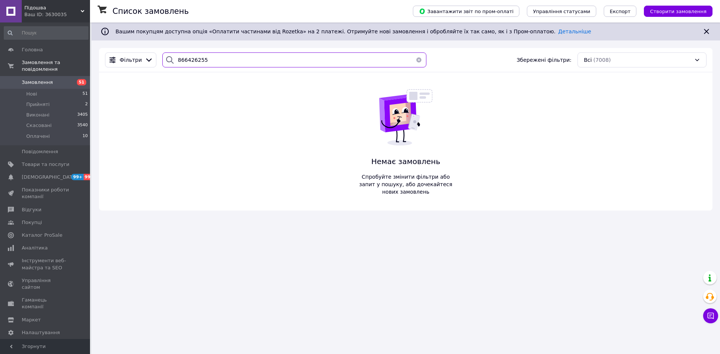
paste input "36457757"
drag, startPoint x: 213, startPoint y: 61, endPoint x: 103, endPoint y: 62, distance: 109.9
click at [99, 60] on div "Фільтри 866426255 Збережені фільтри: Всі (7008)" at bounding box center [405, 60] width 613 height 24
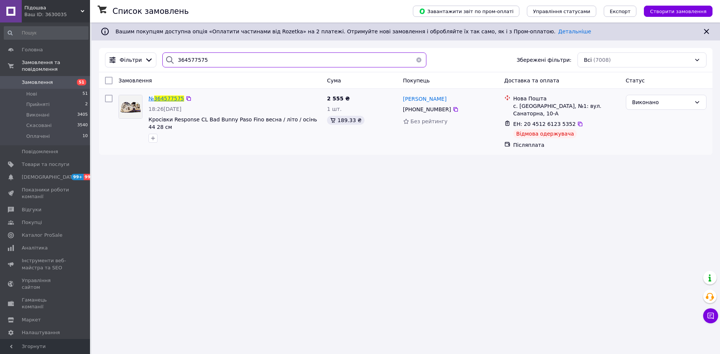
type input "364577575"
click at [175, 99] on span "364577575" at bounding box center [169, 99] width 30 height 6
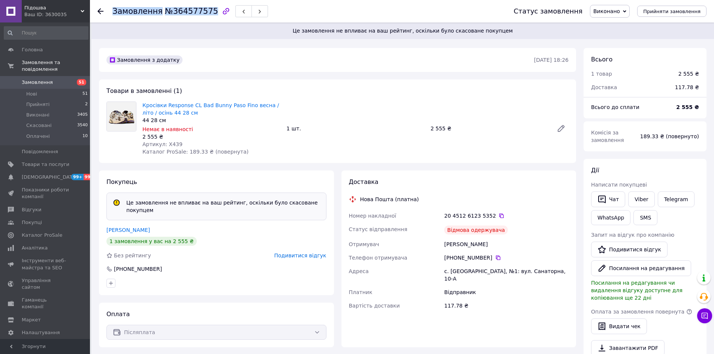
drag, startPoint x: 114, startPoint y: 11, endPoint x: 205, endPoint y: 15, distance: 91.6
click at [205, 15] on h1 "Замовлення №364577575" at bounding box center [165, 11] width 106 height 9
copy h1 "Замовлення №364577575"
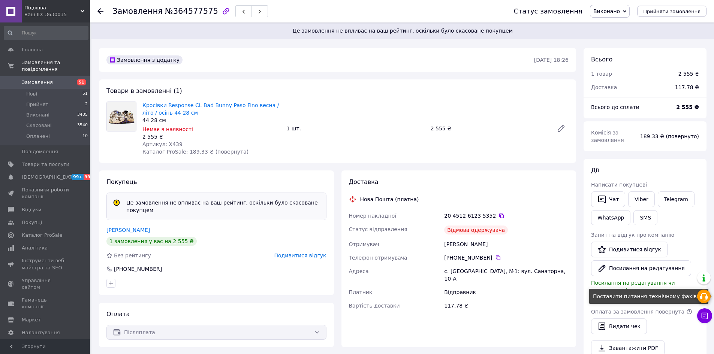
click at [704, 298] on icon at bounding box center [704, 296] width 9 height 9
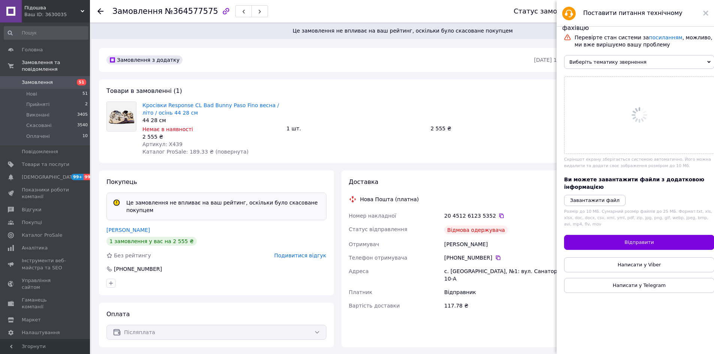
click at [634, 63] on span "Виберіть тематику звернення" at bounding box center [639, 62] width 150 height 14
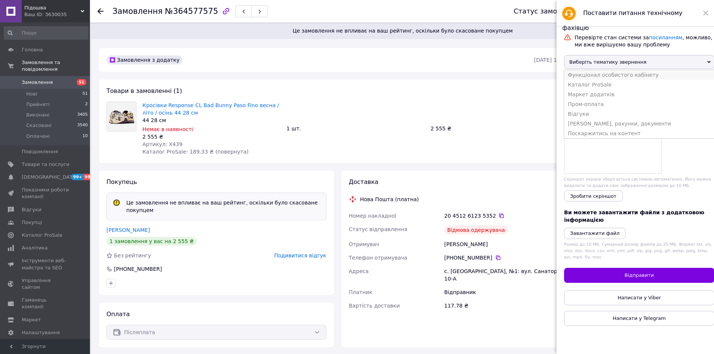
click at [617, 78] on li "Функціонал особистого кабінету" at bounding box center [639, 75] width 150 height 10
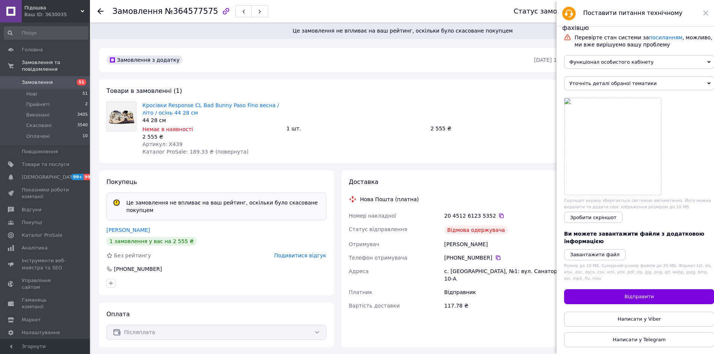
click at [608, 81] on span "Уточніть деталі обраної тематики" at bounding box center [639, 83] width 150 height 14
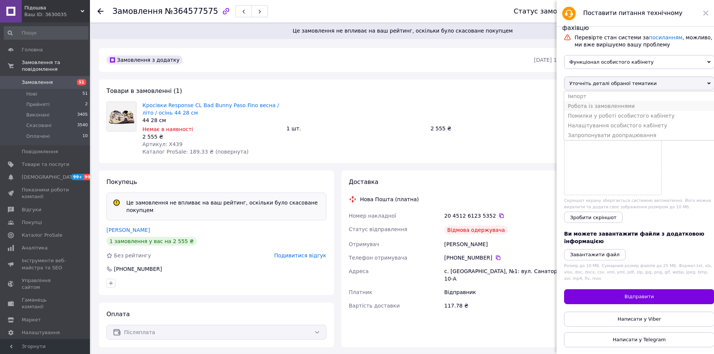
click at [602, 108] on li "Робота із замовленнями" at bounding box center [639, 106] width 150 height 10
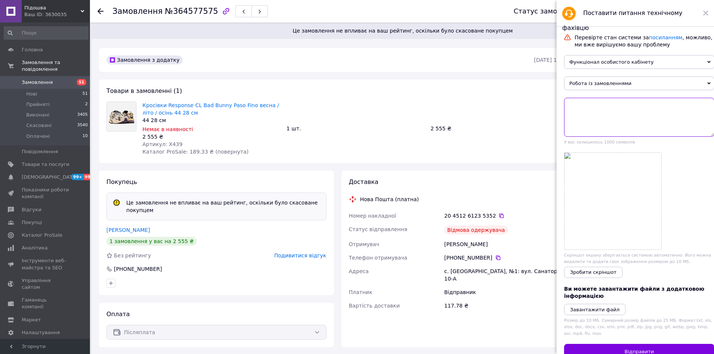
click at [603, 115] on textarea at bounding box center [639, 117] width 150 height 39
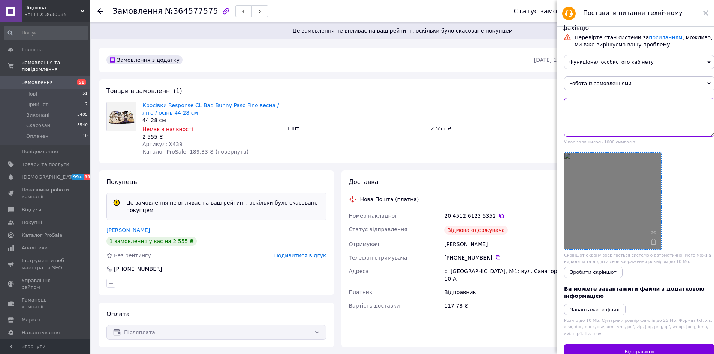
paste textarea "Замовлення№364577575"
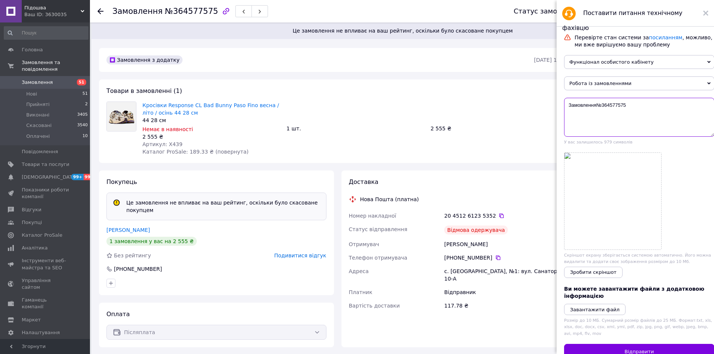
paste textarea "ненараховано за незабір !"
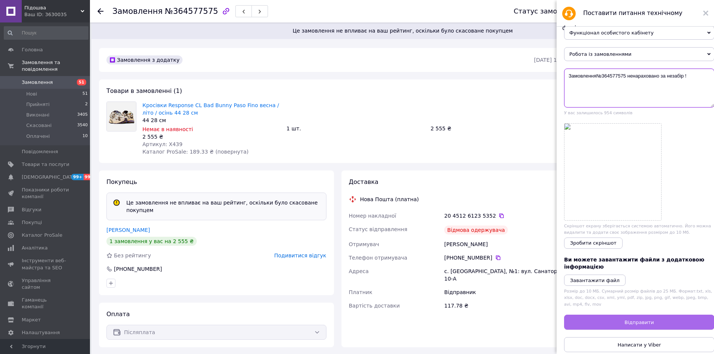
scroll to position [62, 0]
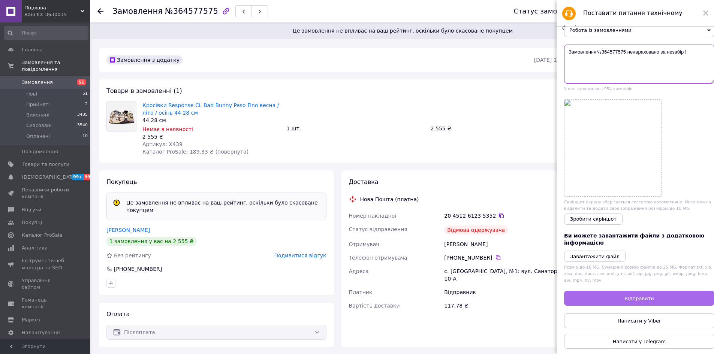
type textarea "Замовлення№364577575 ненараховано за незабір !"
click at [612, 297] on button "Відправити" at bounding box center [639, 298] width 150 height 15
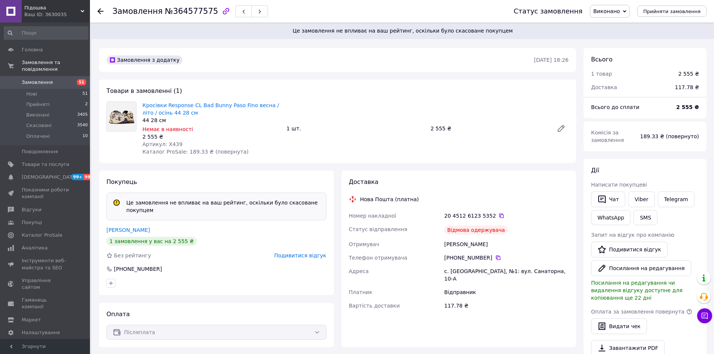
click at [34, 79] on span "Замовлення" at bounding box center [37, 82] width 31 height 7
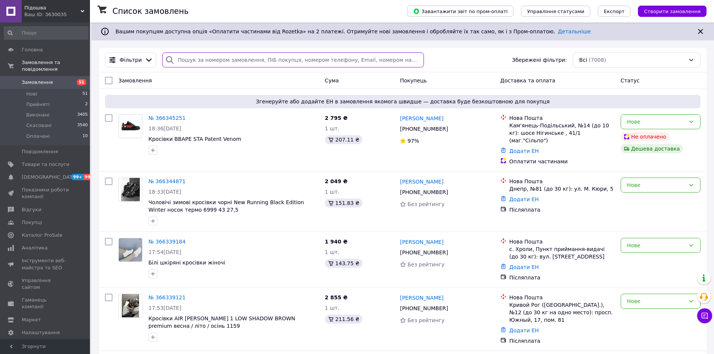
click at [191, 56] on input "search" at bounding box center [292, 59] width 261 height 15
paste input "364318157"
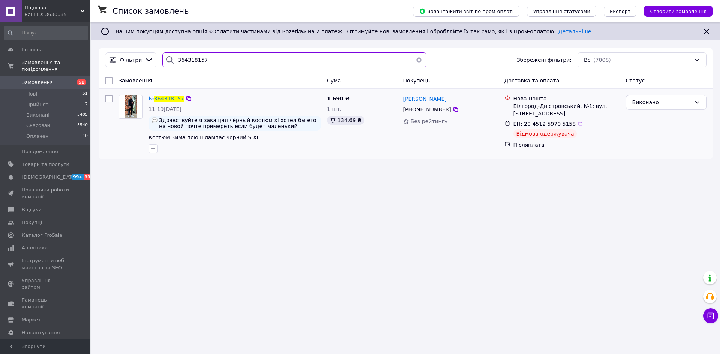
type input "364318157"
click at [169, 99] on span "364318157" at bounding box center [169, 99] width 30 height 6
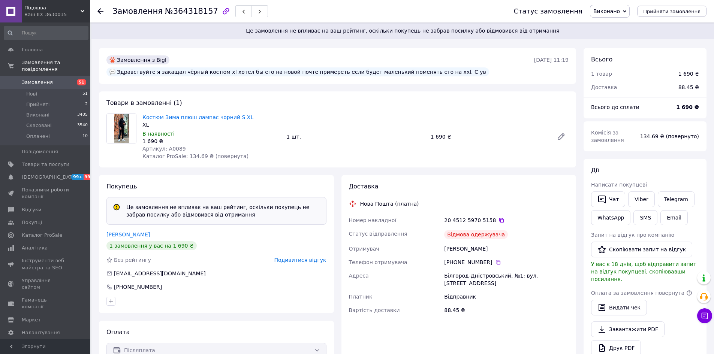
click at [40, 79] on span "Замовлення" at bounding box center [37, 82] width 31 height 7
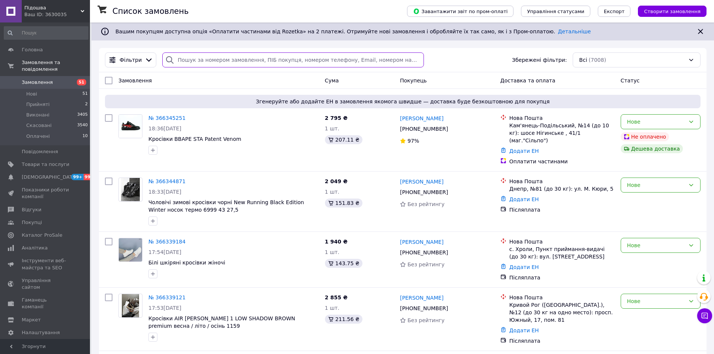
click at [204, 55] on input "search" at bounding box center [292, 59] width 261 height 15
paste input "865646813"
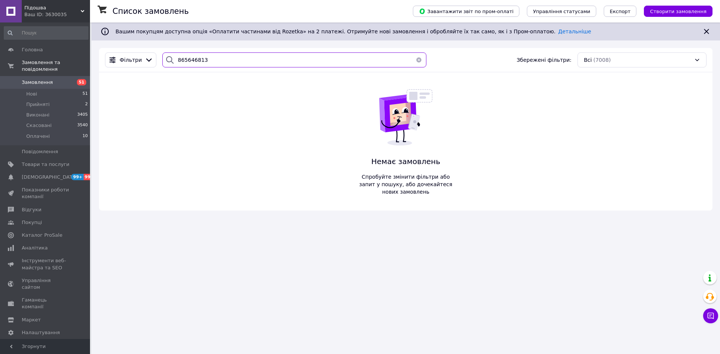
drag, startPoint x: 213, startPoint y: 63, endPoint x: 104, endPoint y: 58, distance: 108.9
click at [104, 58] on div "Фільтри 865646813 Збережені фільтри: Всі (7008)" at bounding box center [405, 59] width 607 height 15
paste input "363659879"
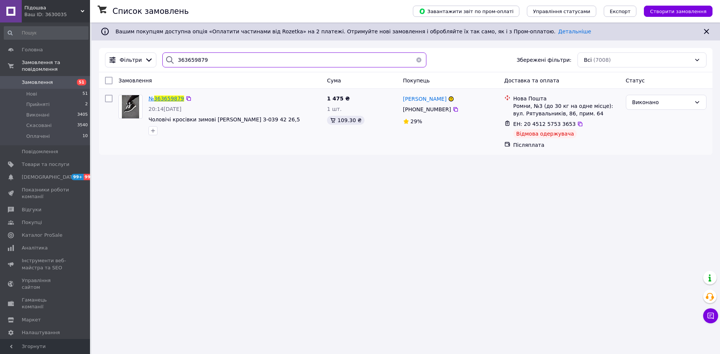
type input "363659879"
click at [166, 97] on span "363659879" at bounding box center [169, 99] width 30 height 6
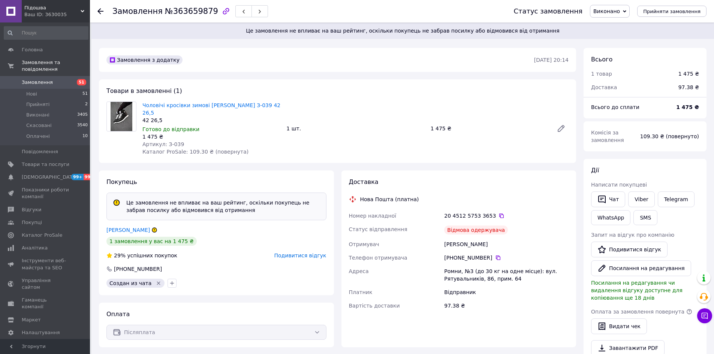
click at [110, 10] on div at bounding box center [104, 11] width 15 height 22
drag, startPoint x: 110, startPoint y: 10, endPoint x: 204, endPoint y: 15, distance: 93.5
click at [204, 15] on div "Замовлення №363659879 Статус замовлення Виконано Прийнято Скасовано Оплачено Пр…" at bounding box center [401, 11] width 609 height 22
copy h1 "Замовлення №363659879"
click at [703, 298] on use at bounding box center [704, 296] width 8 height 7
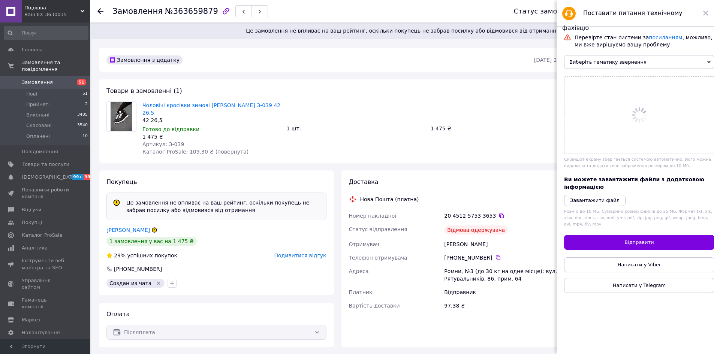
click at [607, 60] on span "Виберіть тематику звернення" at bounding box center [639, 62] width 150 height 14
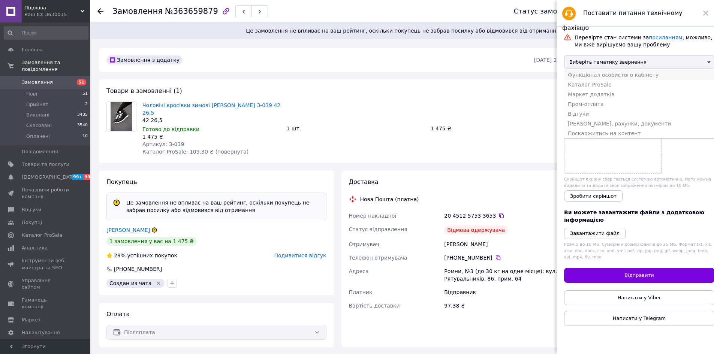
click at [596, 78] on li "Функціонал особистого кабінету" at bounding box center [639, 75] width 150 height 10
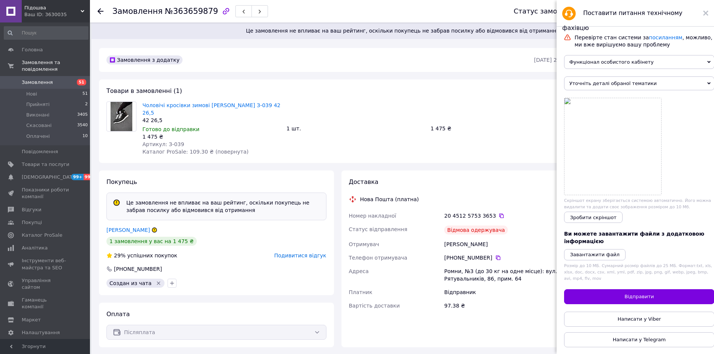
drag, startPoint x: 597, startPoint y: 85, endPoint x: 597, endPoint y: 97, distance: 12.0
click at [597, 85] on span "Уточніть деталі обраної тематики" at bounding box center [639, 83] width 150 height 14
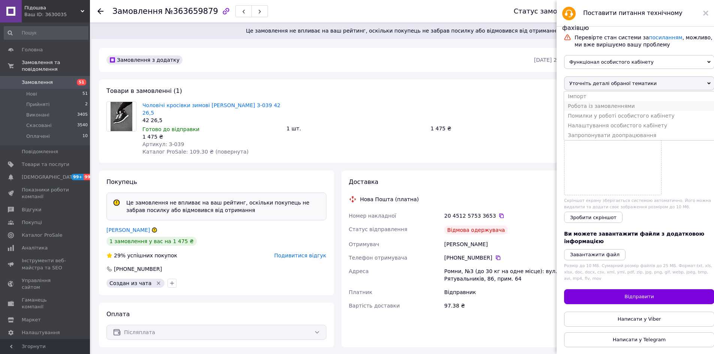
click at [592, 108] on li "Робота із замовленнями" at bounding box center [639, 106] width 150 height 10
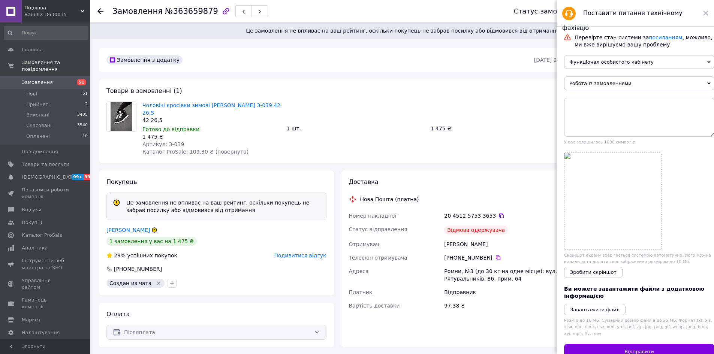
click at [609, 140] on div "У вас залишилось 1000 символів" at bounding box center [639, 121] width 150 height 47
click at [601, 124] on textarea at bounding box center [639, 117] width 150 height 39
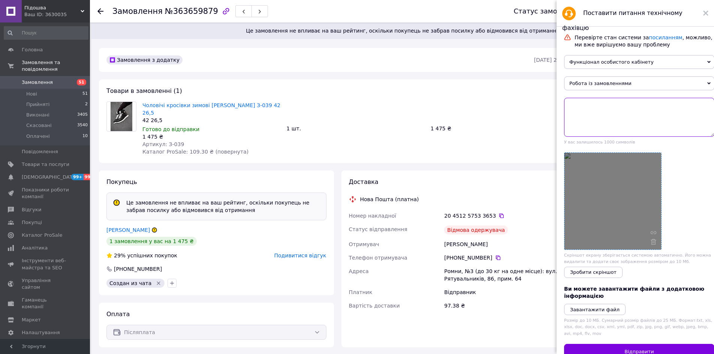
paste textarea "Замовлення№363659879"
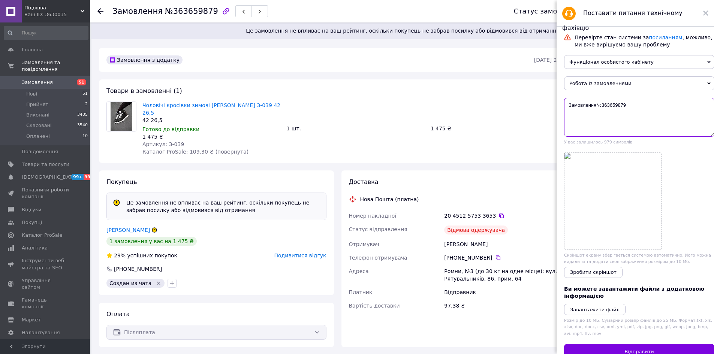
paste textarea "ненараховано за незабір !"
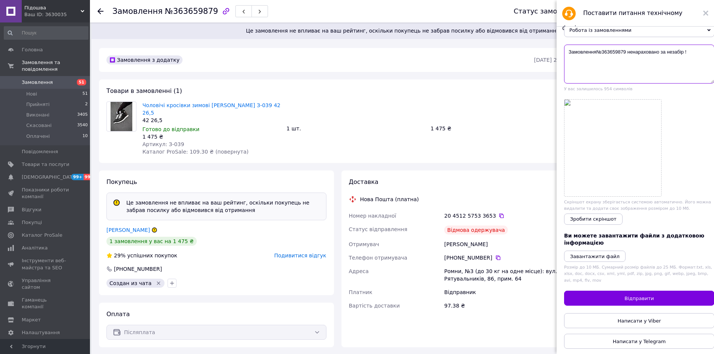
scroll to position [62, 0]
type textarea "Замовлення№363659879 ненараховано за незабір !"
click at [640, 296] on span "Відправити" at bounding box center [639, 299] width 29 height 6
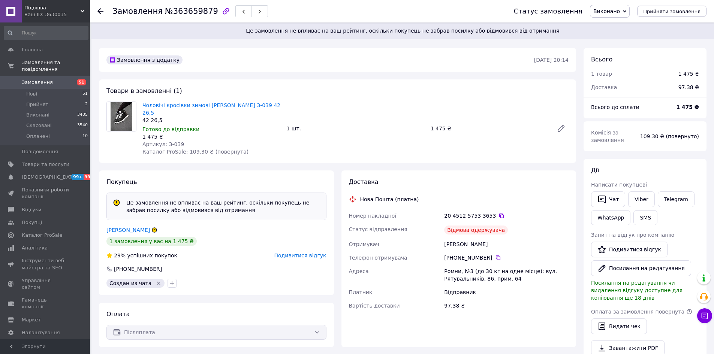
click at [38, 79] on span "Замовлення" at bounding box center [37, 82] width 31 height 7
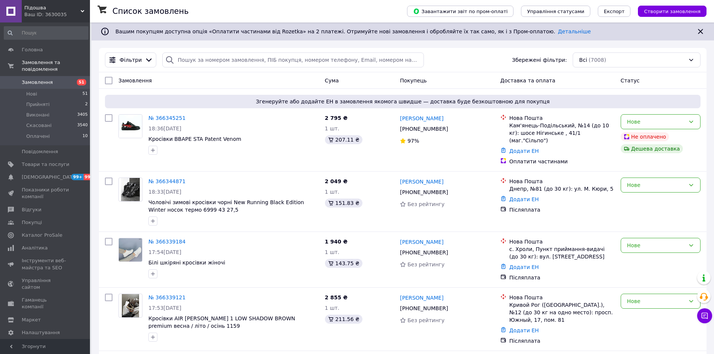
click at [184, 52] on div "Фільтри Збережені фільтри: Всі (7008)" at bounding box center [403, 60] width 608 height 24
click at [190, 60] on input "search" at bounding box center [292, 59] width 261 height 15
paste input "363285728"
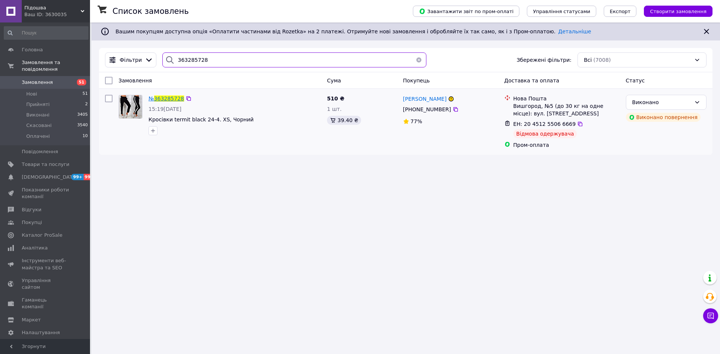
type input "363285728"
click at [168, 100] on span "363285728" at bounding box center [169, 99] width 30 height 6
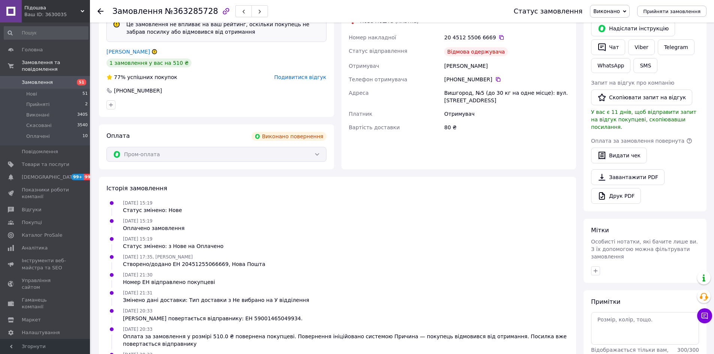
scroll to position [233, 0]
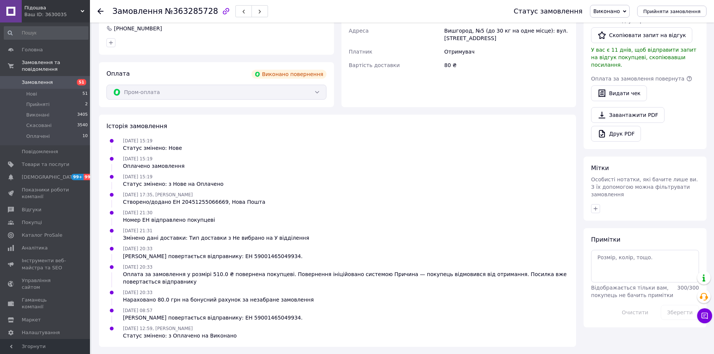
click at [48, 79] on span "Замовлення" at bounding box center [37, 82] width 31 height 7
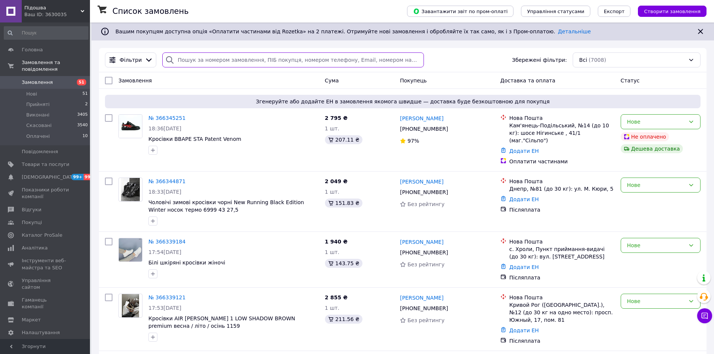
click at [205, 60] on input "search" at bounding box center [292, 59] width 261 height 15
paste input "363714792"
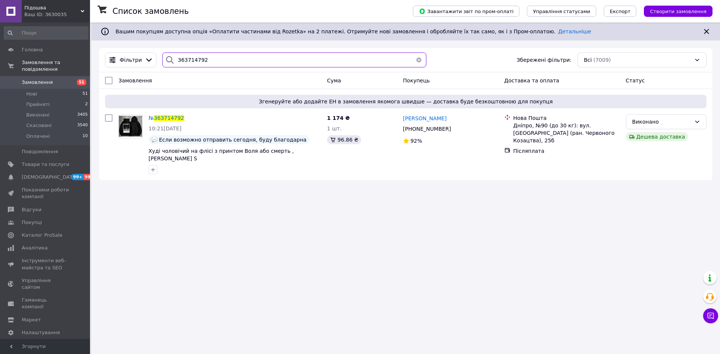
drag, startPoint x: 217, startPoint y: 63, endPoint x: 102, endPoint y: 55, distance: 115.4
click at [106, 55] on div "Фільтри 363714792 Збережені фільтри: Всі (7009)" at bounding box center [405, 59] width 607 height 15
paste input "2891796"
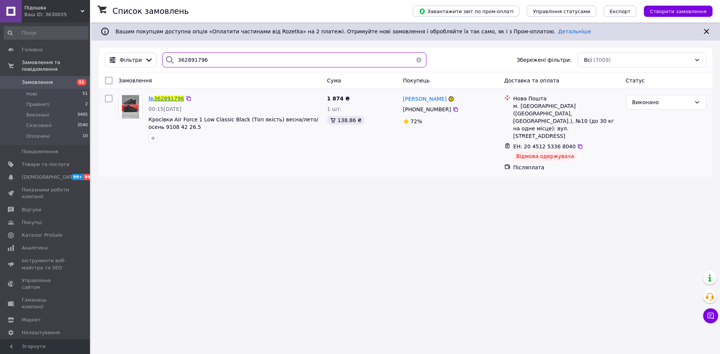
type input "362891796"
click at [168, 100] on span "362891796" at bounding box center [169, 99] width 30 height 6
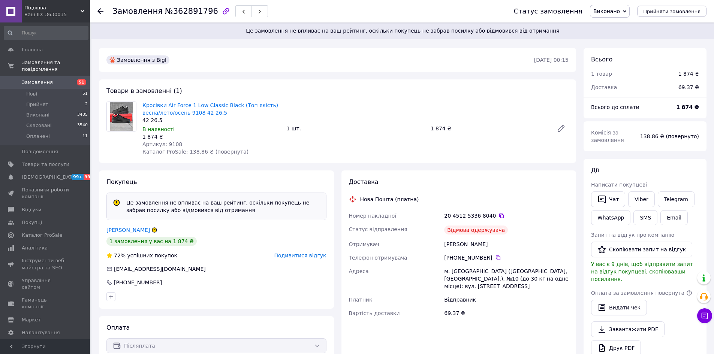
click at [193, 11] on span "№362891796" at bounding box center [191, 11] width 53 height 9
copy span "362891796"
click at [33, 79] on span "Замовлення" at bounding box center [37, 82] width 31 height 7
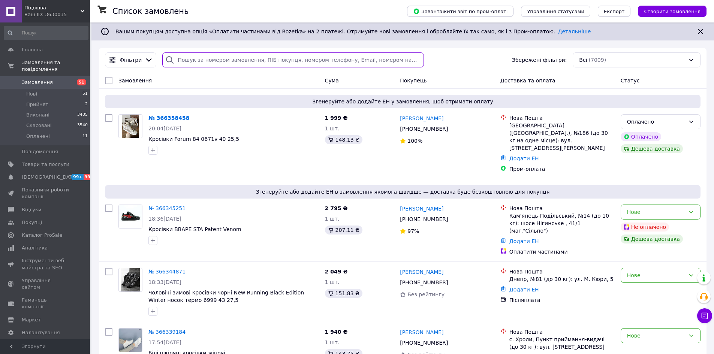
click at [347, 64] on input "search" at bounding box center [292, 59] width 261 height 15
paste input "362217407"
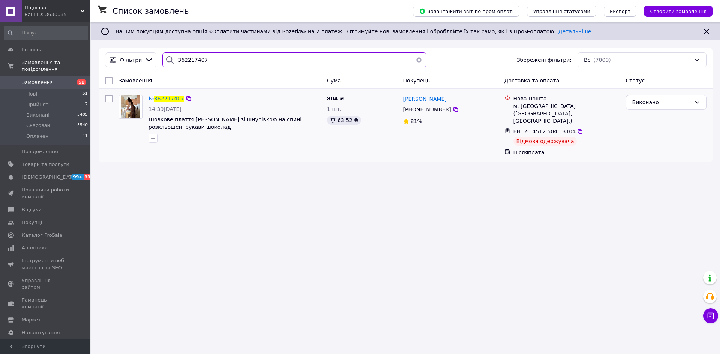
type input "362217407"
click at [171, 97] on span "362217407" at bounding box center [169, 99] width 30 height 6
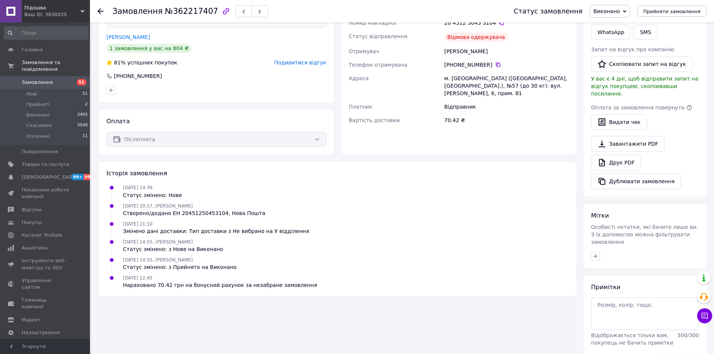
scroll to position [187, 0]
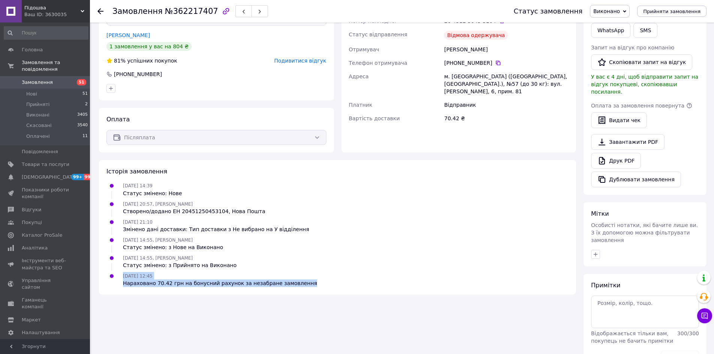
drag, startPoint x: 124, startPoint y: 274, endPoint x: 324, endPoint y: 282, distance: 200.3
click at [324, 282] on div "27.09.2025 12:45 Нараховано 70.42 грн на бонусний рахунок за незабране замовлен…" at bounding box center [337, 279] width 468 height 15
copy div "27.09.2025 12:45 Нараховано 70.42 грн на бонусний рахунок за незабране замовлен…"
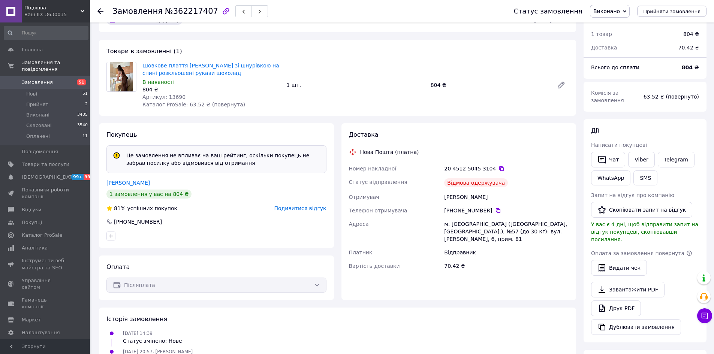
scroll to position [37, 0]
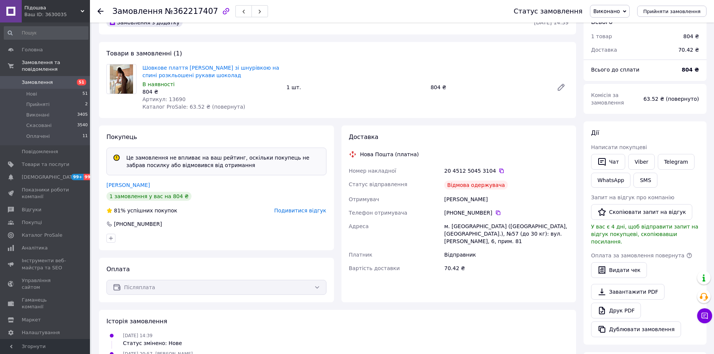
click at [40, 79] on link "Замовлення 51" at bounding box center [46, 82] width 92 height 13
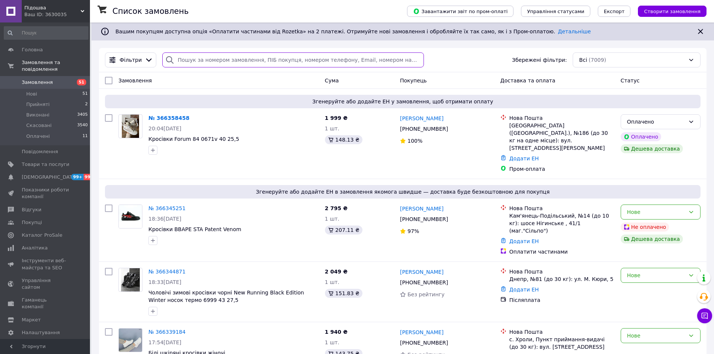
click at [259, 64] on input "search" at bounding box center [292, 59] width 261 height 15
paste input "358478022"
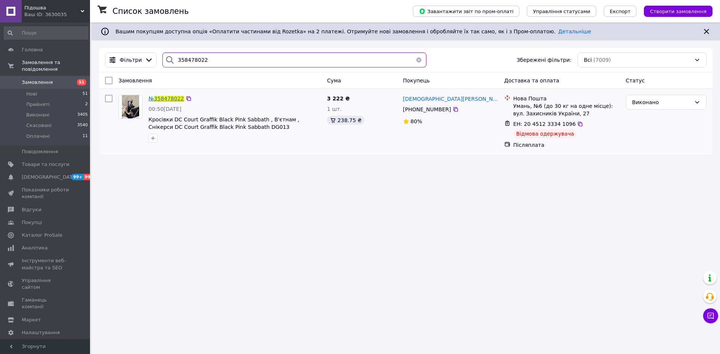
type input "358478022"
click at [172, 99] on span "358478022" at bounding box center [169, 99] width 30 height 6
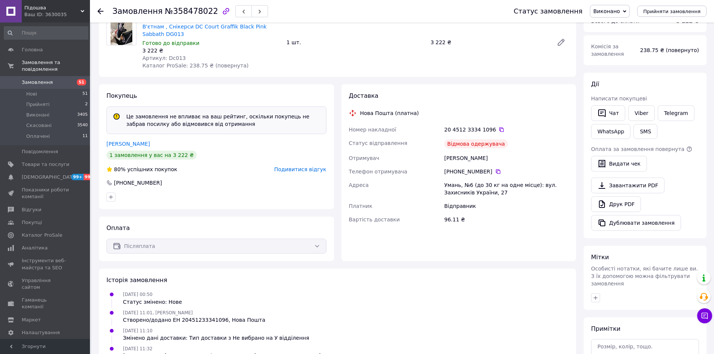
scroll to position [3, 0]
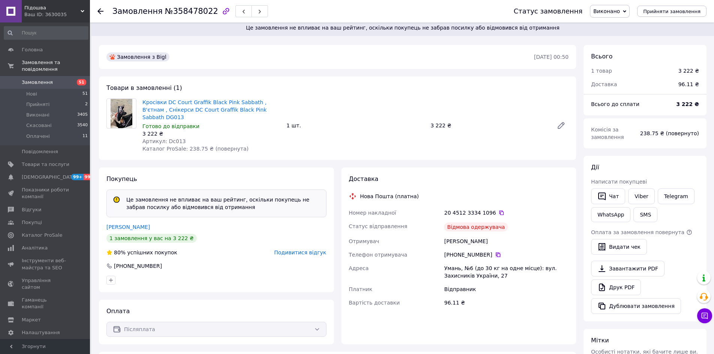
click at [495, 252] on icon at bounding box center [498, 255] width 6 height 6
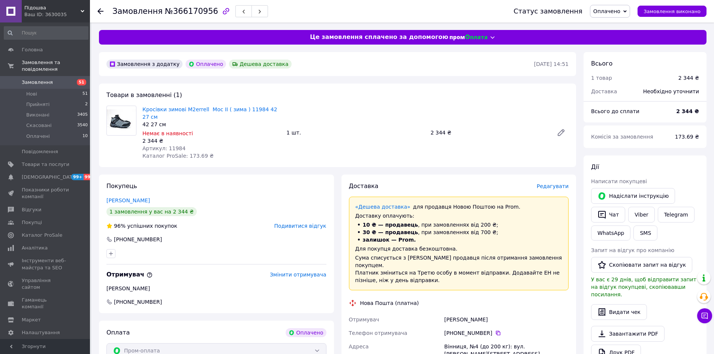
scroll to position [37, 0]
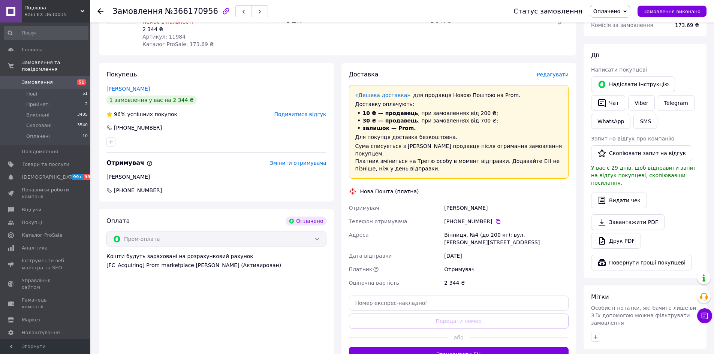
scroll to position [112, 0]
click at [598, 332] on button "button" at bounding box center [595, 336] width 9 height 9
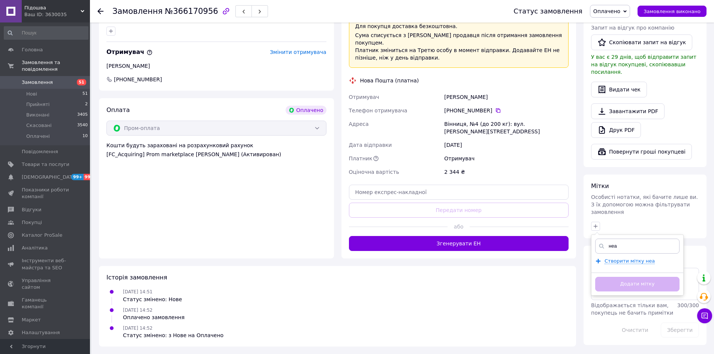
scroll to position [206, 0]
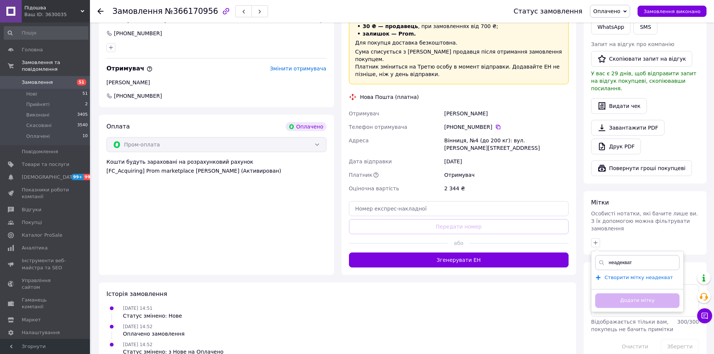
type input "неадекват"
click at [635, 275] on span "Створити мітку неадекват" at bounding box center [639, 278] width 68 height 6
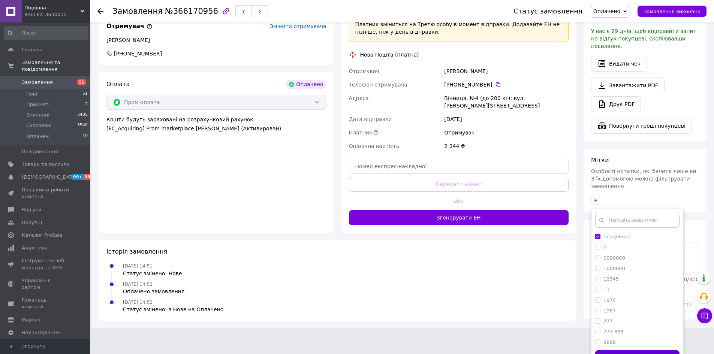
click at [659, 351] on button "Додати мітку" at bounding box center [637, 358] width 84 height 15
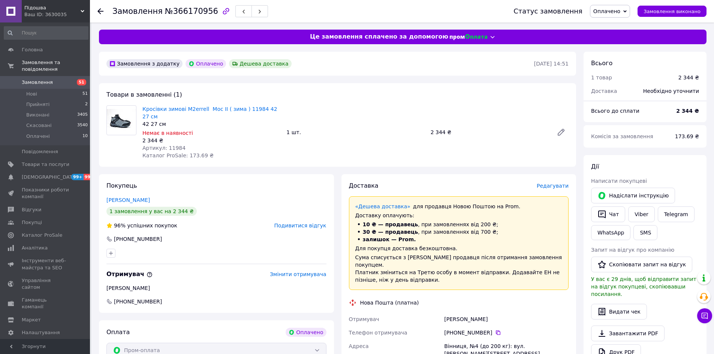
scroll to position [0, 0]
click at [40, 133] on span "Оплачені" at bounding box center [38, 136] width 24 height 7
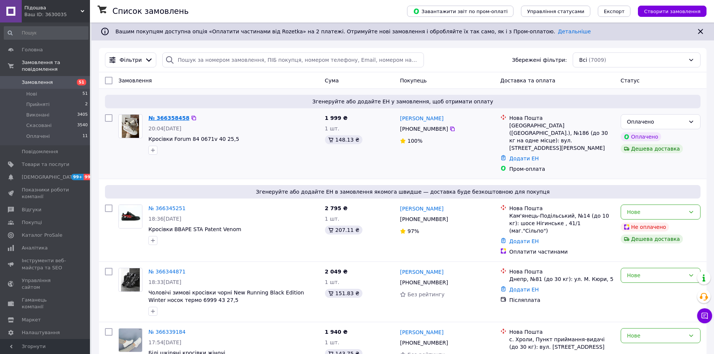
click at [176, 118] on link "№ 366358458" at bounding box center [168, 118] width 41 height 6
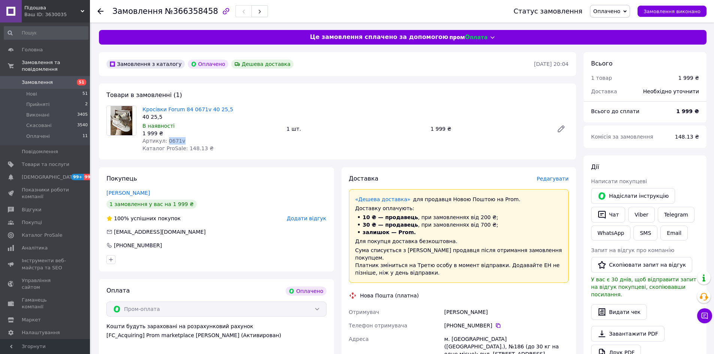
drag, startPoint x: 165, startPoint y: 141, endPoint x: 182, endPoint y: 141, distance: 17.2
click at [182, 141] on div "Артикул: 0671v" at bounding box center [211, 140] width 138 height 7
copy span "0671v"
drag, startPoint x: 228, startPoint y: 105, endPoint x: 193, endPoint y: 109, distance: 34.4
click at [193, 109] on div "Кросівки Forum 84 0671v 40 25,5 40 25,5 В наявності 1 999 ₴ Артикул: 0671v Ката…" at bounding box center [211, 128] width 144 height 49
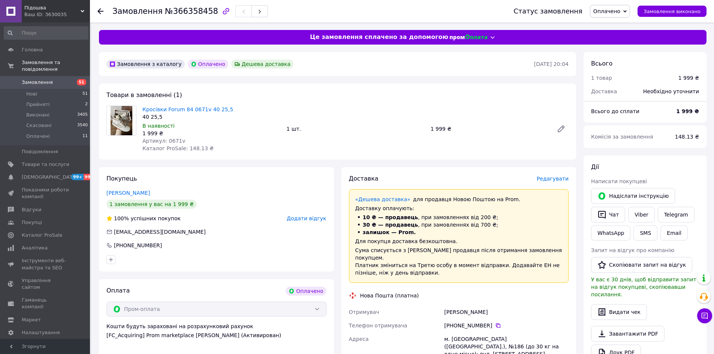
click at [171, 139] on span "Артикул: 0671v" at bounding box center [163, 141] width 43 height 6
copy span "0671v"
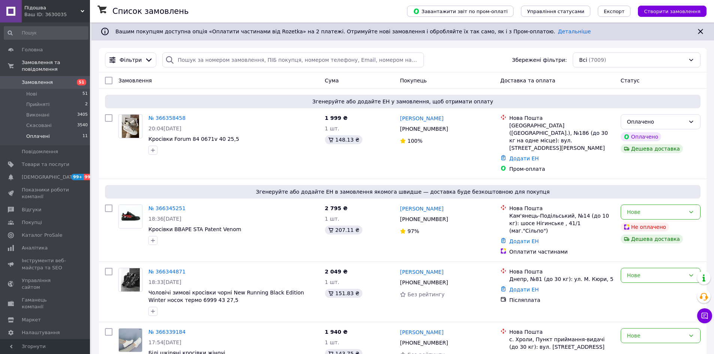
click at [45, 133] on span "Оплачені" at bounding box center [38, 136] width 24 height 7
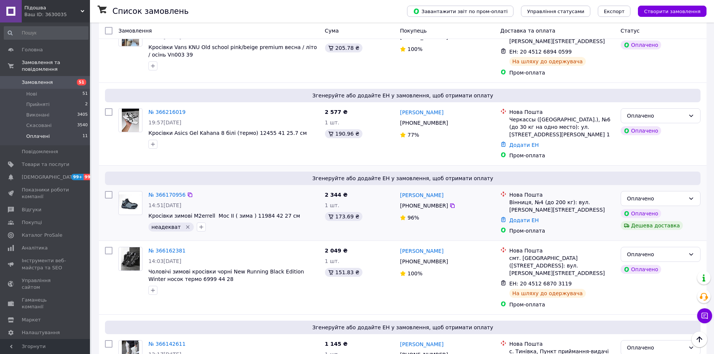
scroll to position [450, 0]
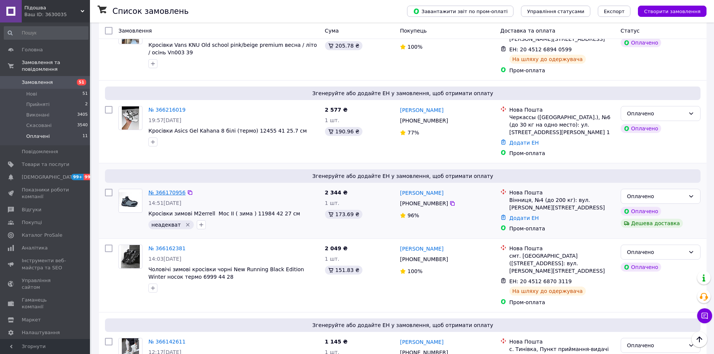
click at [173, 190] on link "№ 366170956" at bounding box center [166, 193] width 37 height 6
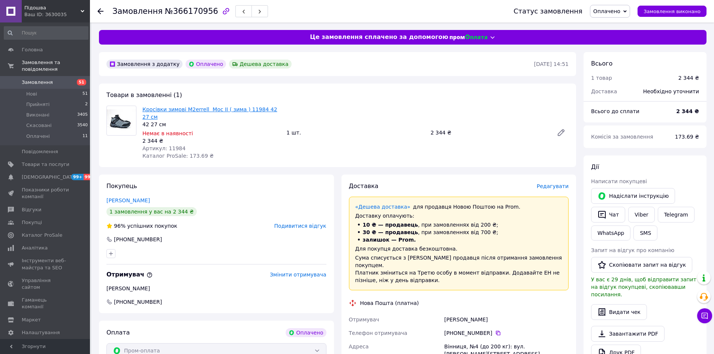
drag, startPoint x: 214, startPoint y: 11, endPoint x: 259, endPoint y: 110, distance: 108.7
click at [223, 11] on icon "button" at bounding box center [226, 11] width 6 height 6
click at [308, 223] on span "Подивитися відгук" at bounding box center [300, 226] width 52 height 6
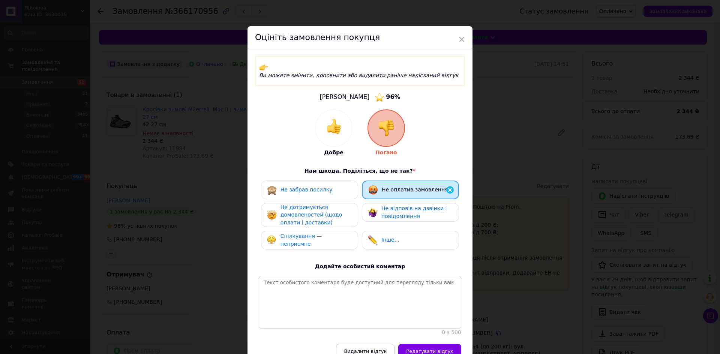
drag, startPoint x: 385, startPoint y: 205, endPoint x: 346, endPoint y: 213, distance: 39.5
click at [385, 205] on span "Не відповів на дзвінки і повідомлення" at bounding box center [413, 212] width 65 height 14
drag, startPoint x: 346, startPoint y: 213, endPoint x: 346, endPoint y: 226, distance: 12.7
click at [346, 217] on div "Не дотримується домовленостей (щодо оплати і доставки)" at bounding box center [315, 215] width 71 height 23
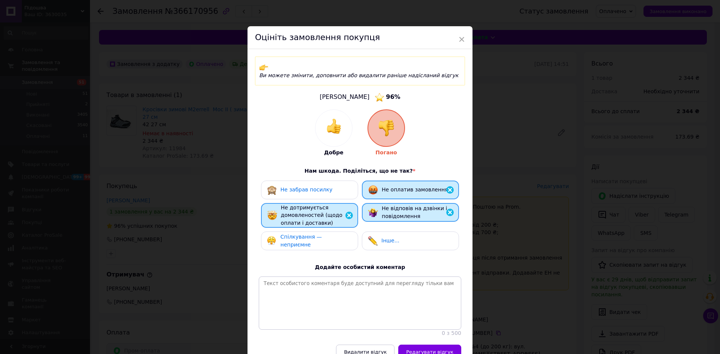
click at [346, 233] on div "Спілкування — неприємне" at bounding box center [309, 240] width 85 height 15
click at [330, 185] on div "Не забрав посилку" at bounding box center [309, 190] width 85 height 10
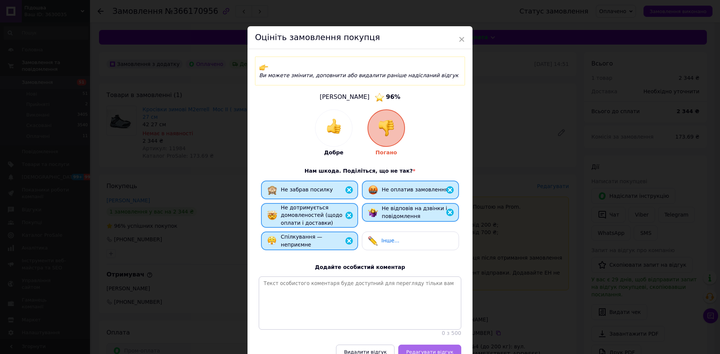
click at [429, 346] on button "Редагувати відгук" at bounding box center [429, 352] width 63 height 15
